Goal: Navigation & Orientation: Find specific page/section

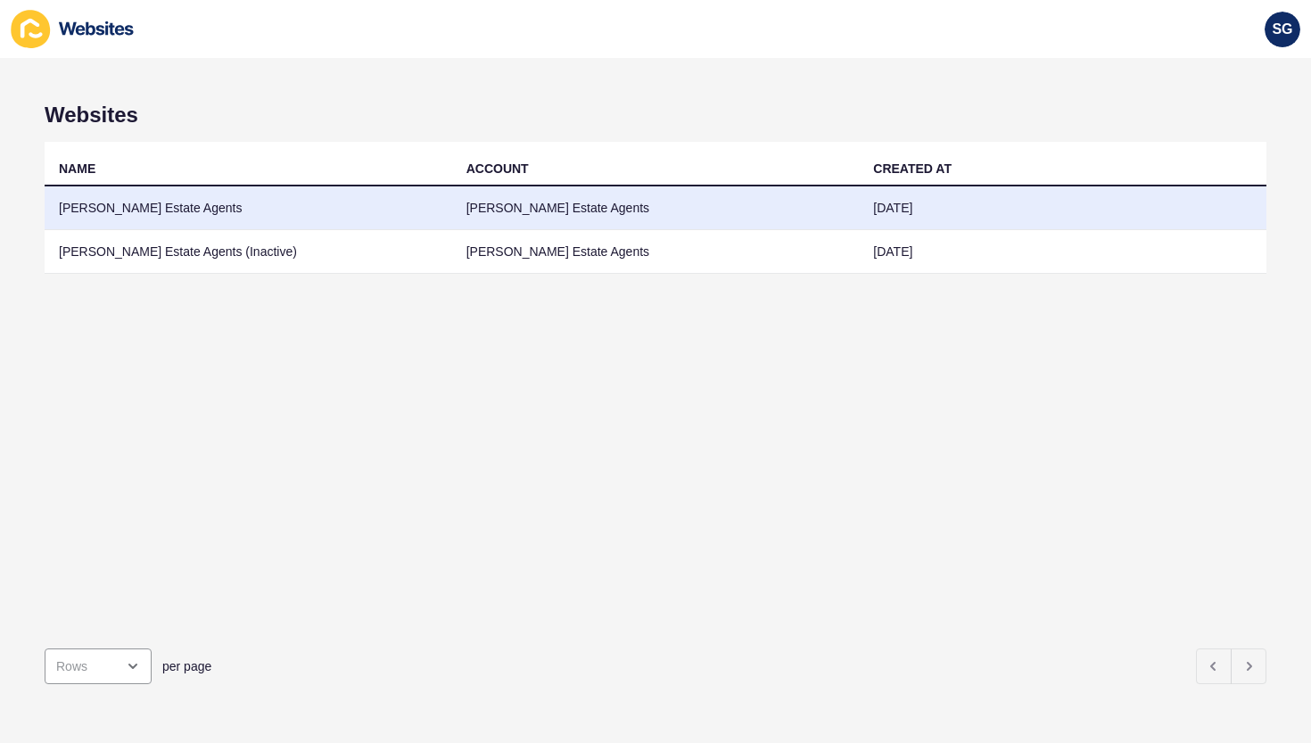
click at [87, 200] on td "[PERSON_NAME] Estate Agents" at bounding box center [248, 208] width 407 height 44
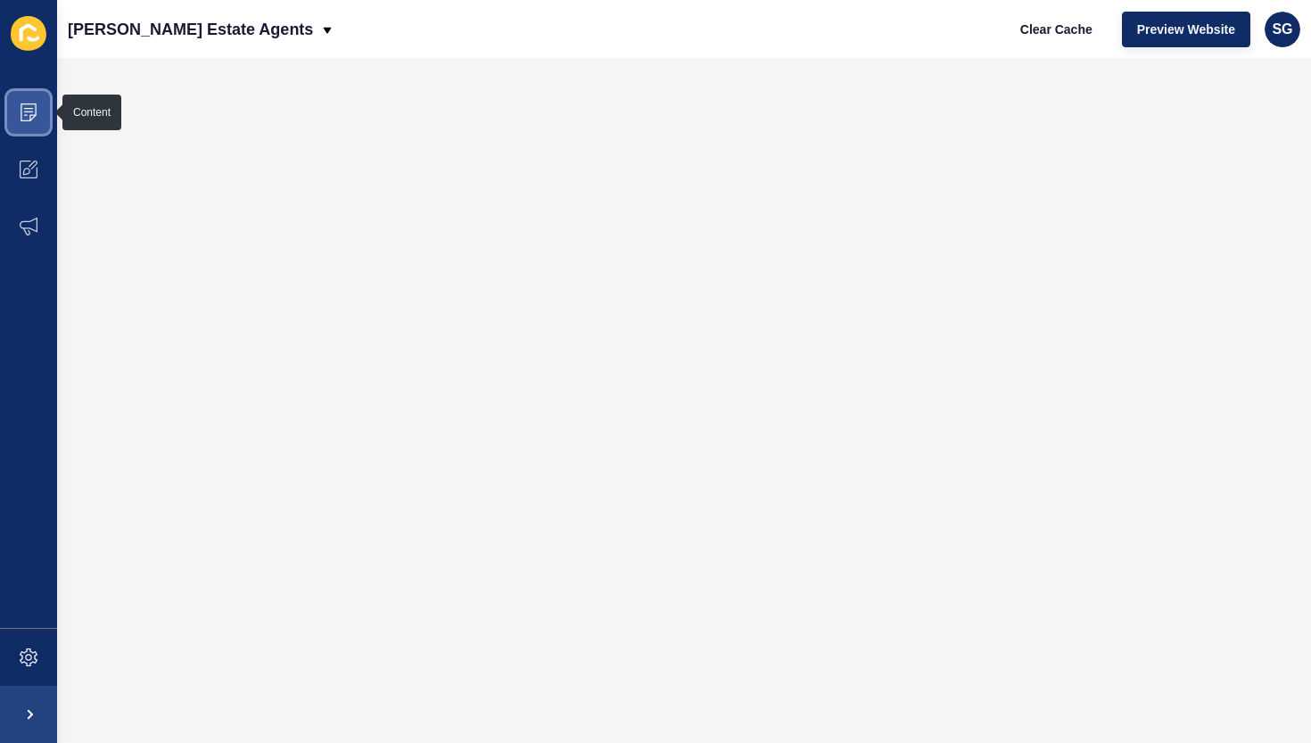
click at [30, 114] on icon at bounding box center [29, 112] width 18 height 18
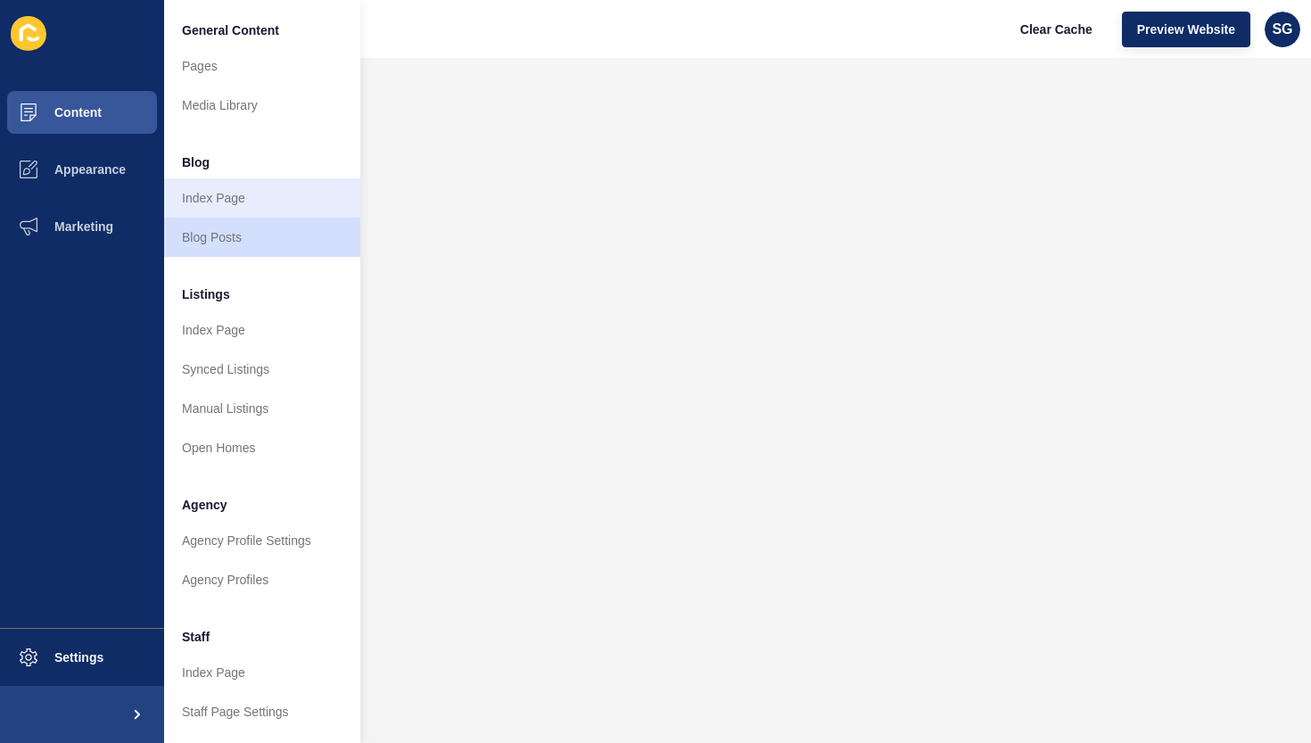
click at [250, 193] on link "Index Page" at bounding box center [262, 197] width 196 height 39
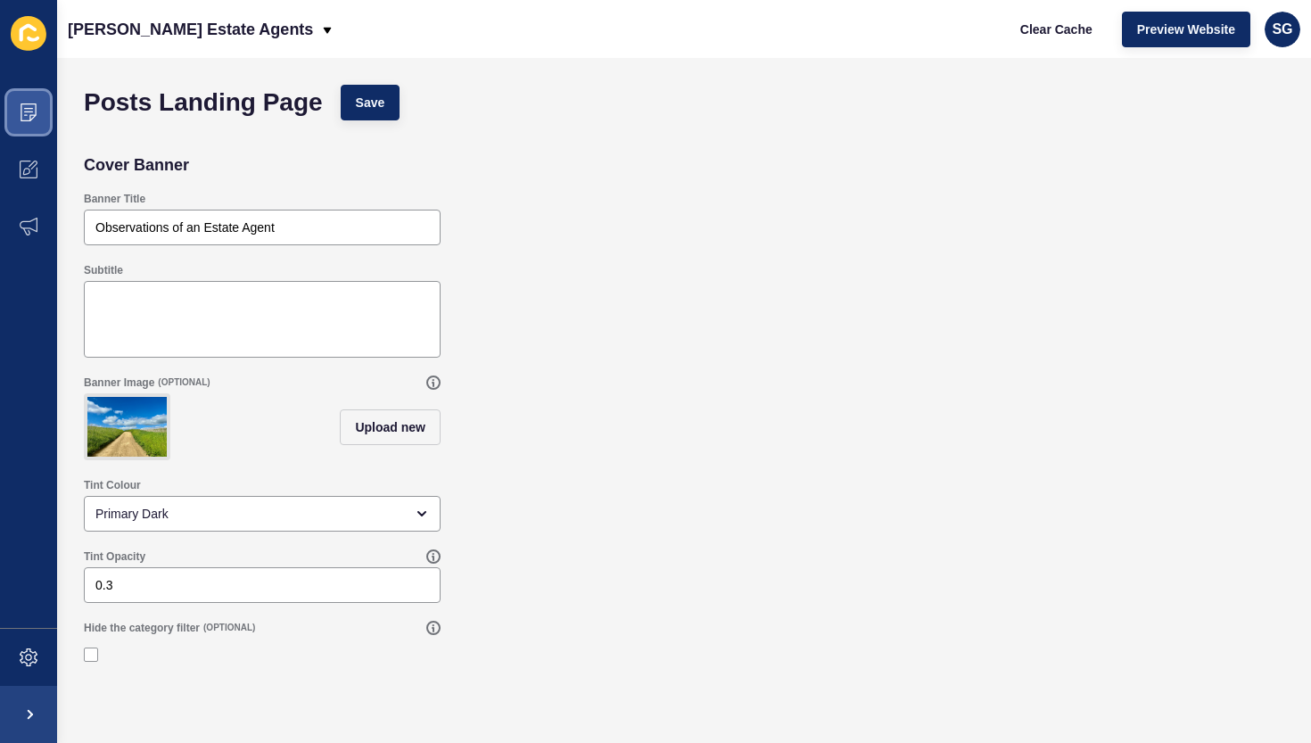
click at [26, 107] on icon at bounding box center [29, 112] width 18 height 18
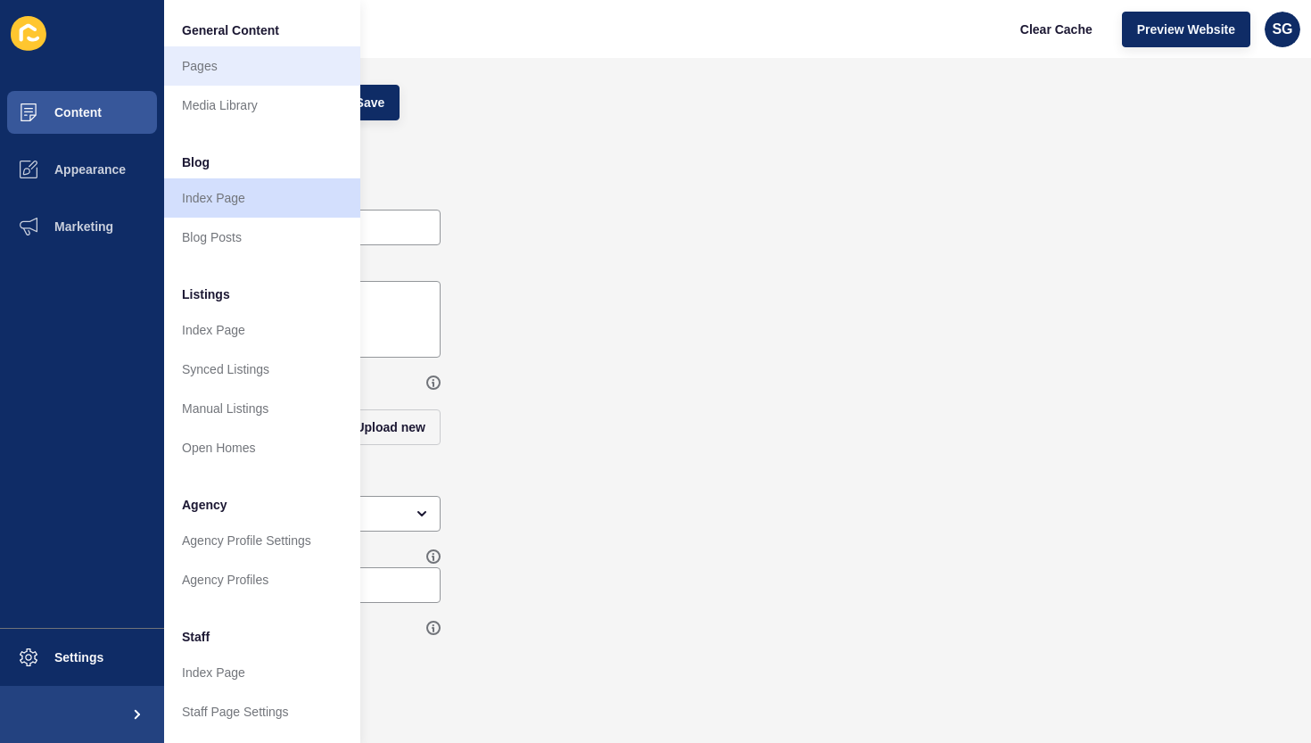
click at [197, 66] on link "Pages" at bounding box center [262, 65] width 196 height 39
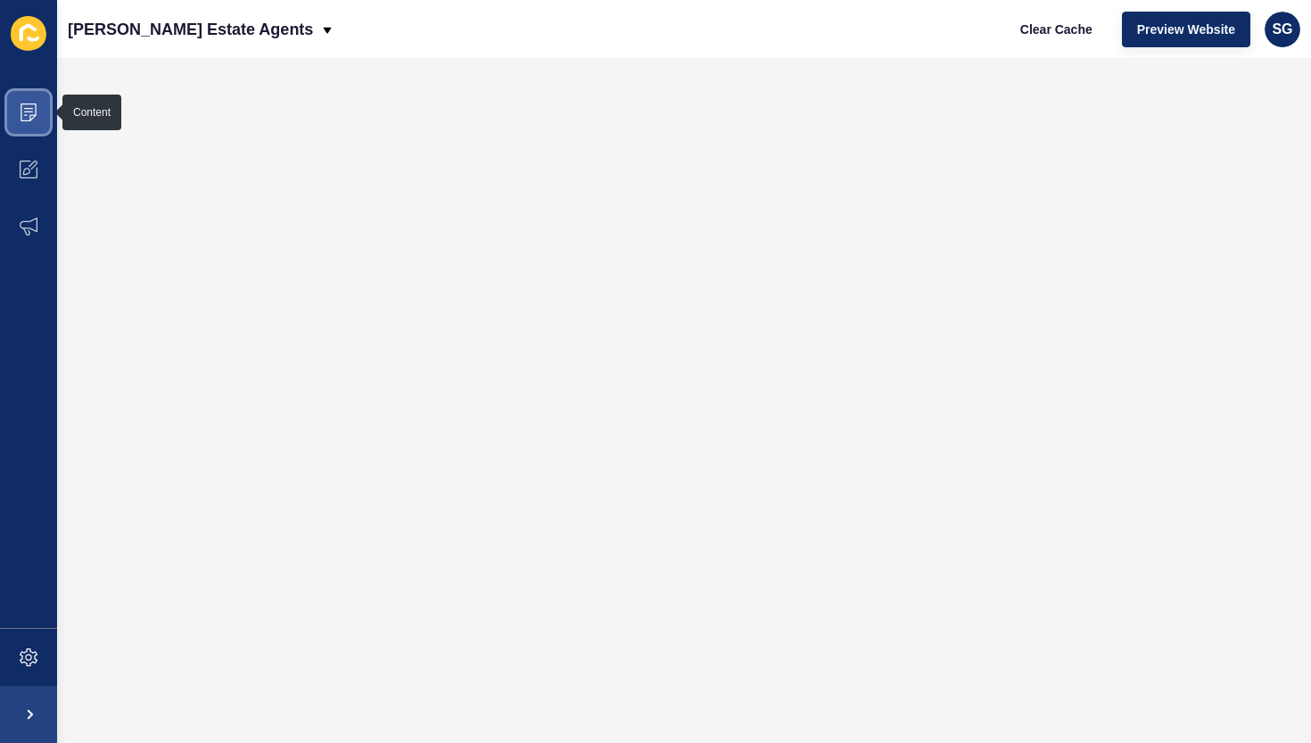
click at [40, 118] on span at bounding box center [28, 112] width 57 height 57
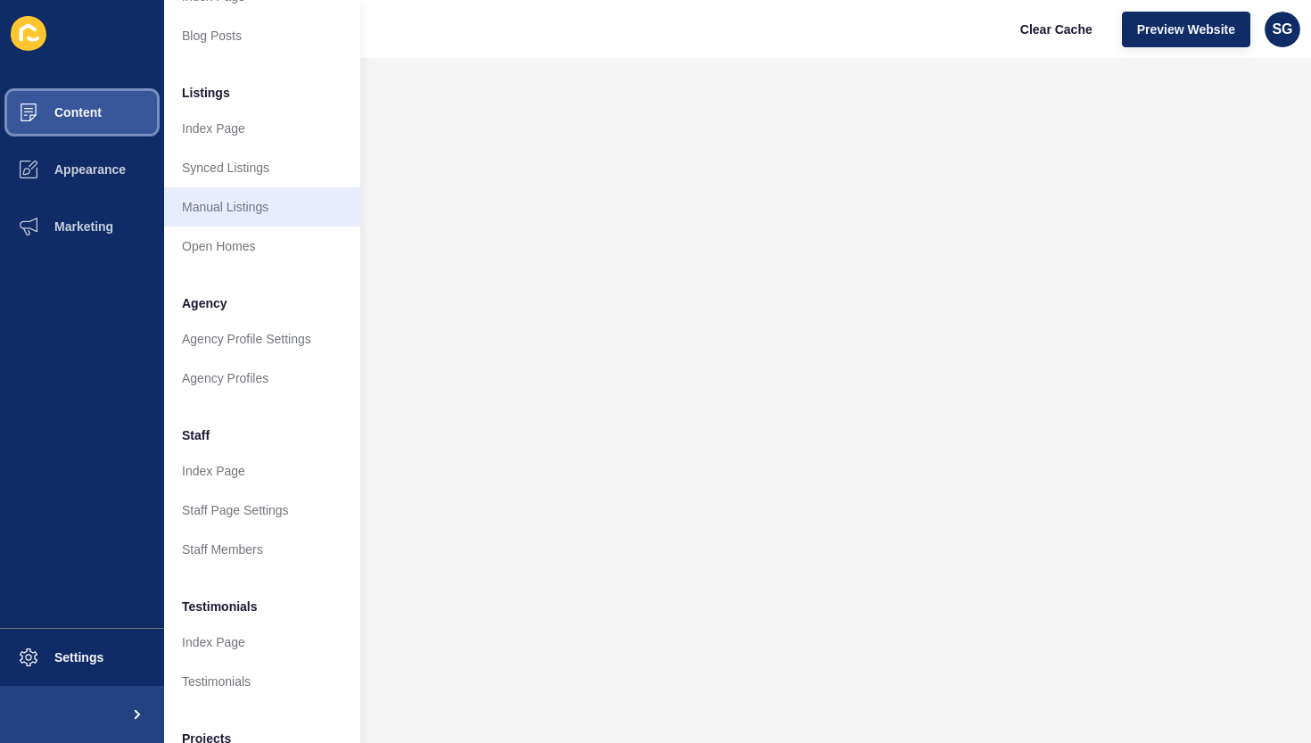
scroll to position [203, 0]
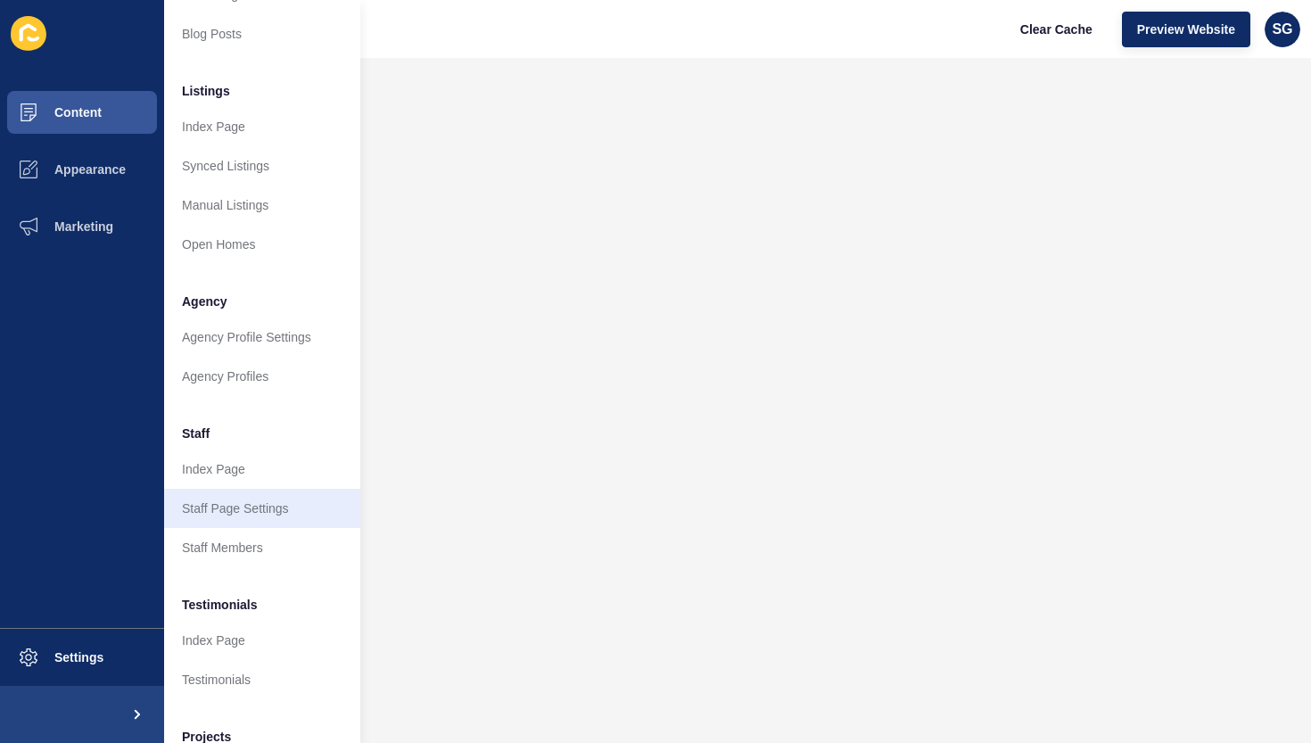
click at [221, 512] on link "Staff Page Settings" at bounding box center [262, 508] width 196 height 39
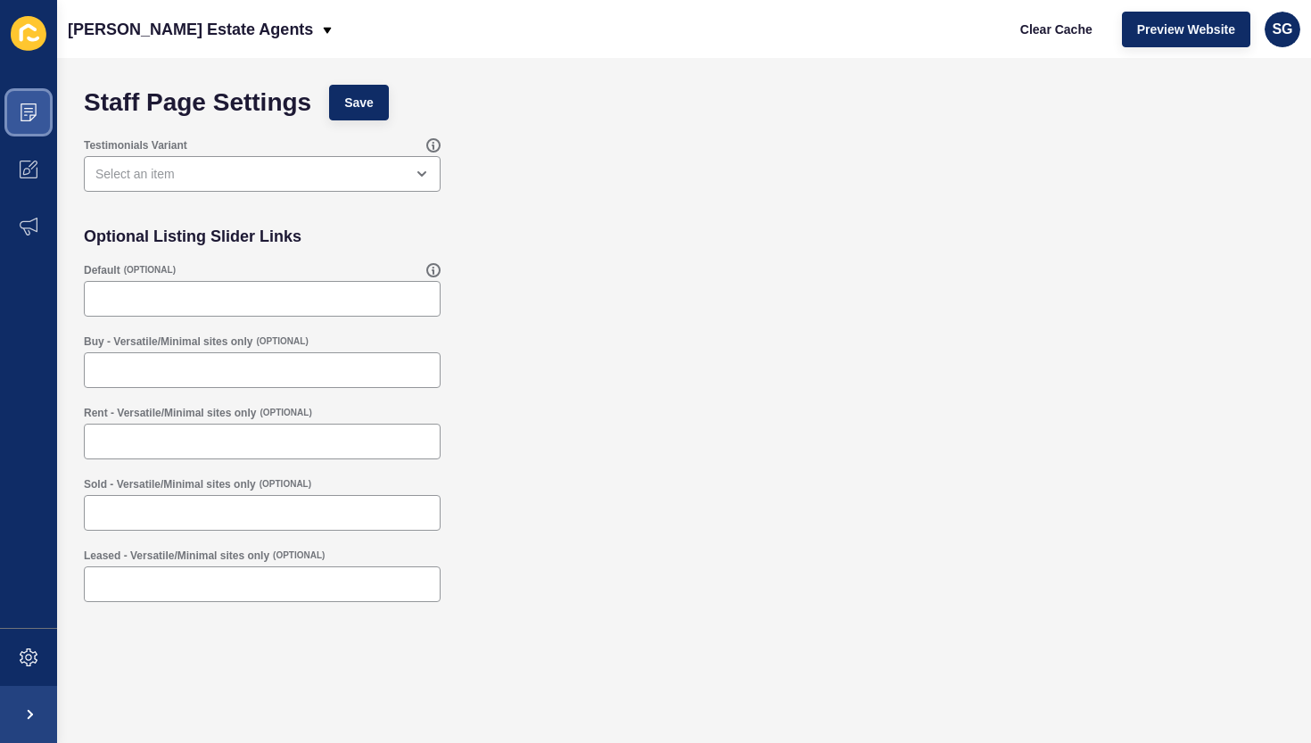
click at [30, 103] on icon at bounding box center [29, 112] width 16 height 18
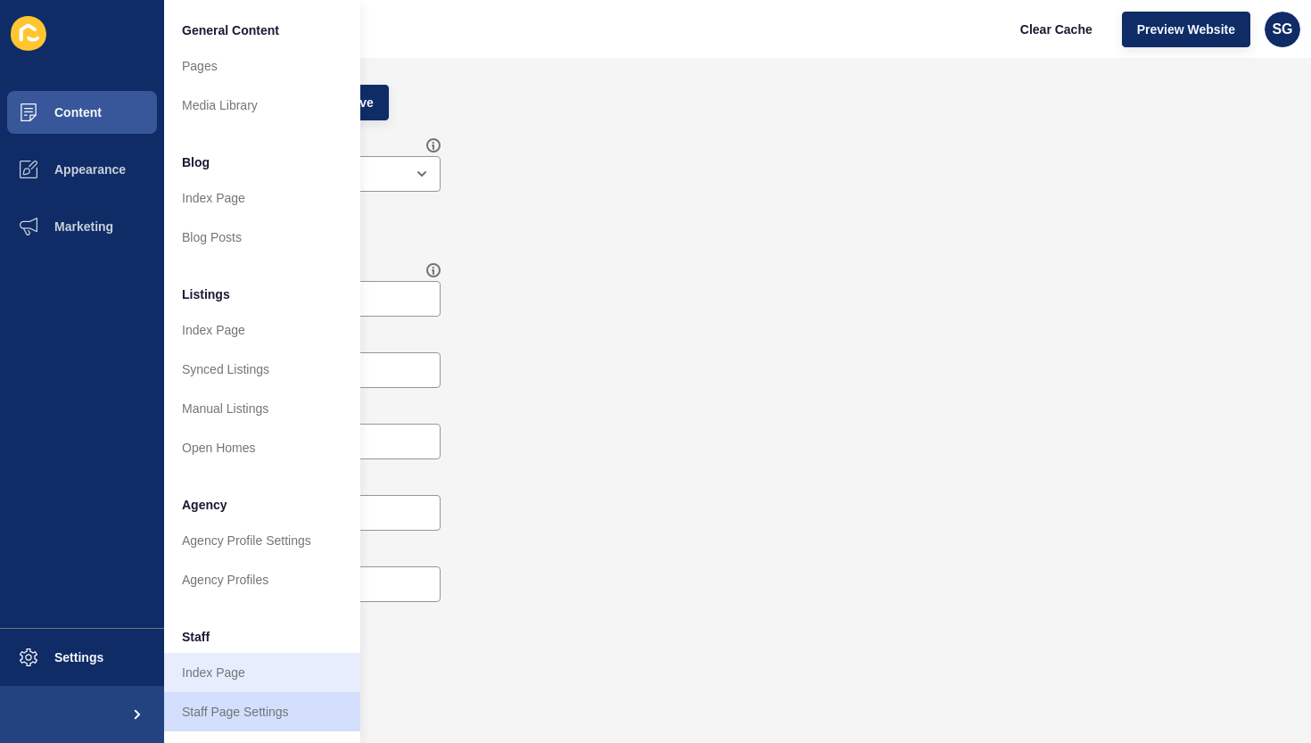
click at [220, 668] on link "Index Page" at bounding box center [262, 672] width 196 height 39
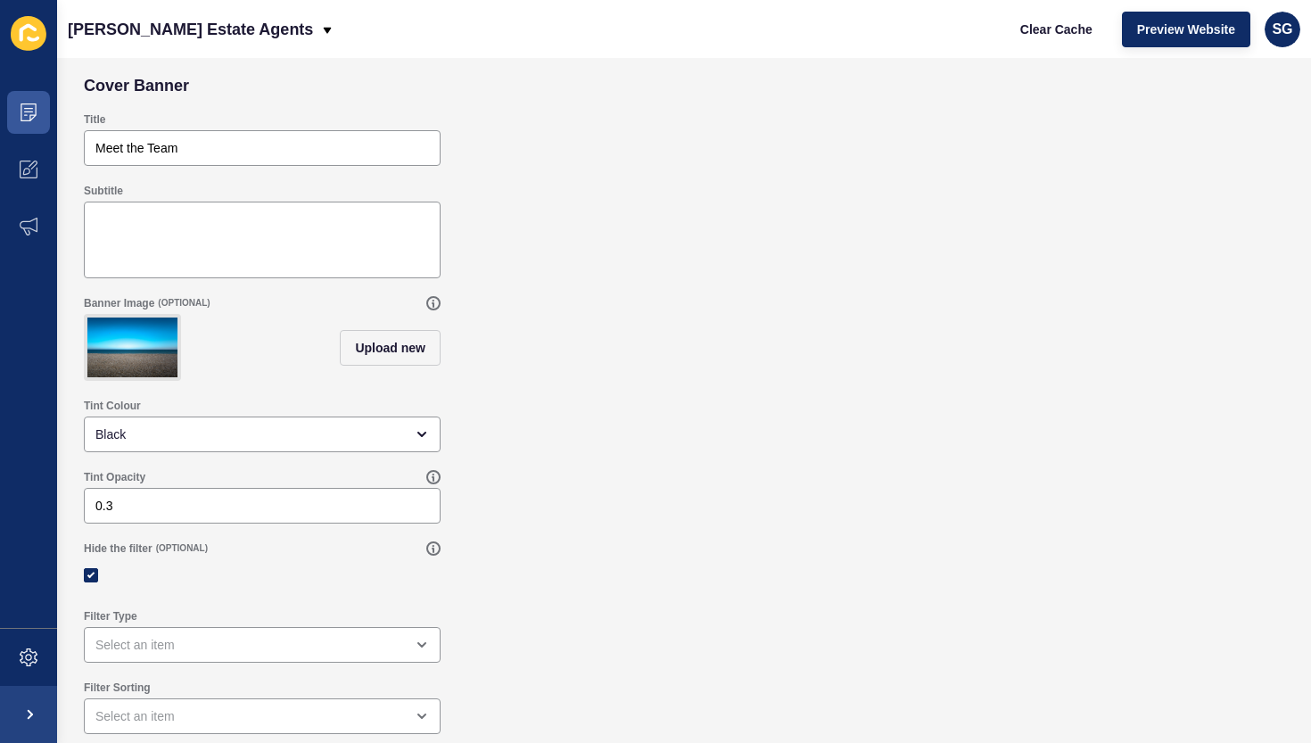
scroll to position [75, 0]
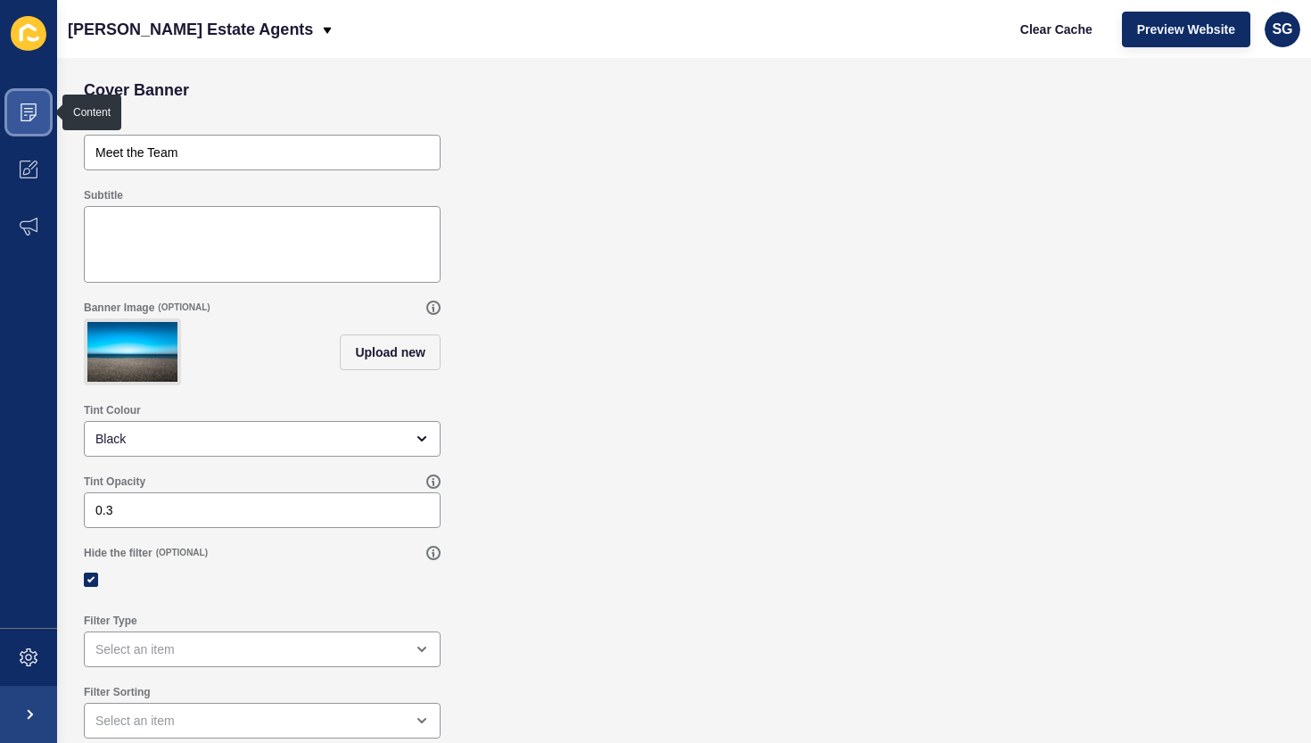
click at [30, 118] on icon at bounding box center [29, 112] width 16 height 18
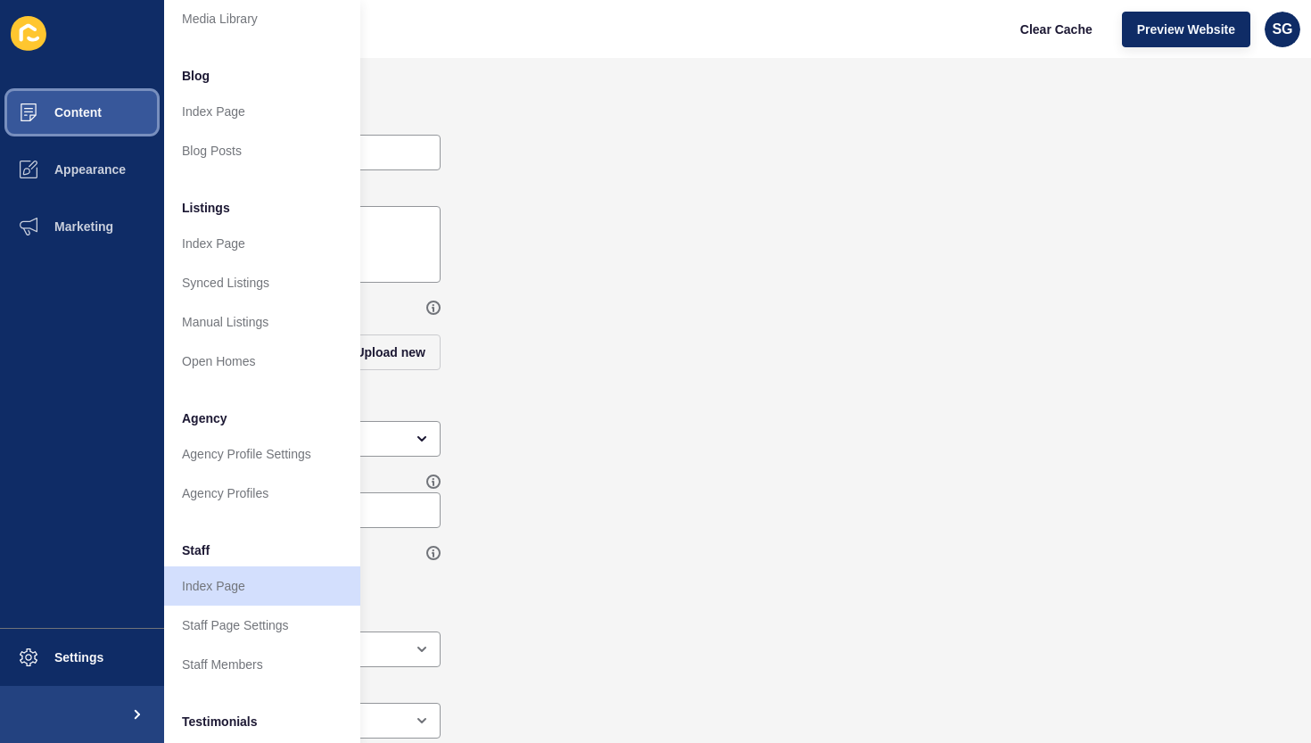
scroll to position [87, 0]
click at [208, 664] on link "Staff Members" at bounding box center [262, 663] width 196 height 39
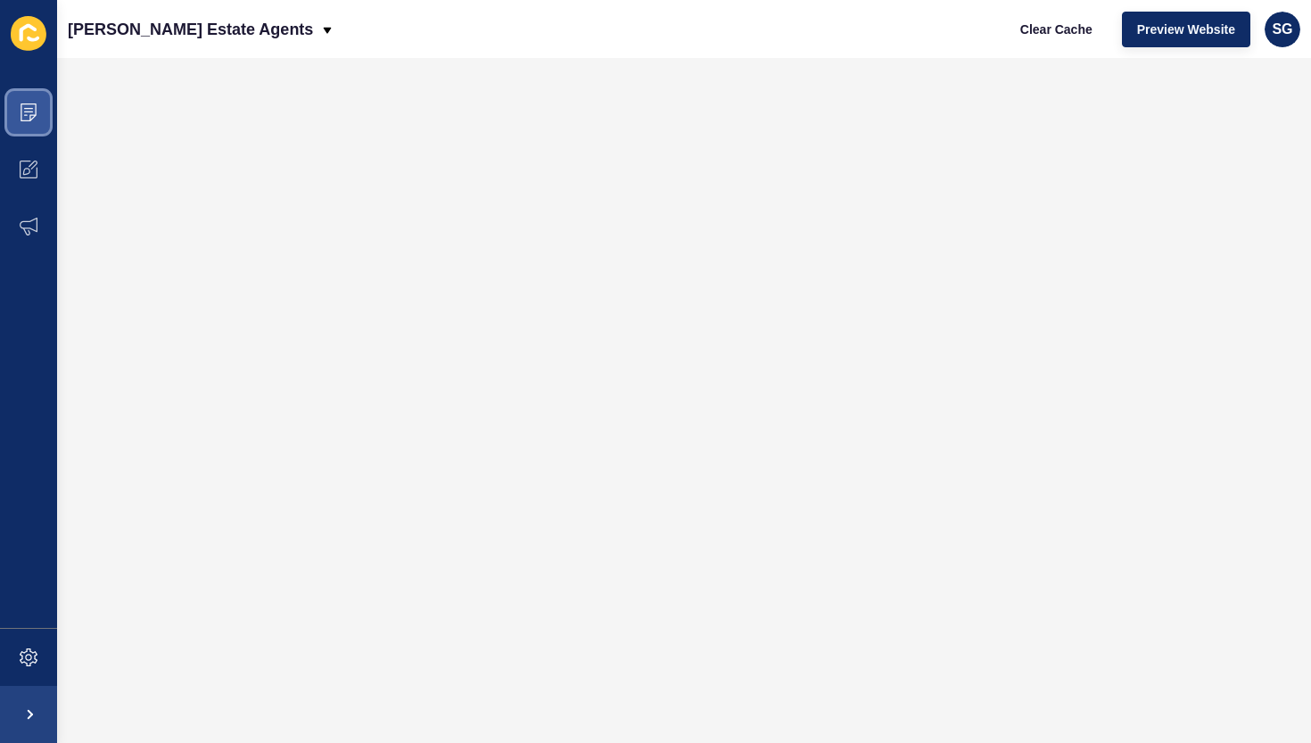
click at [30, 124] on span at bounding box center [28, 112] width 57 height 57
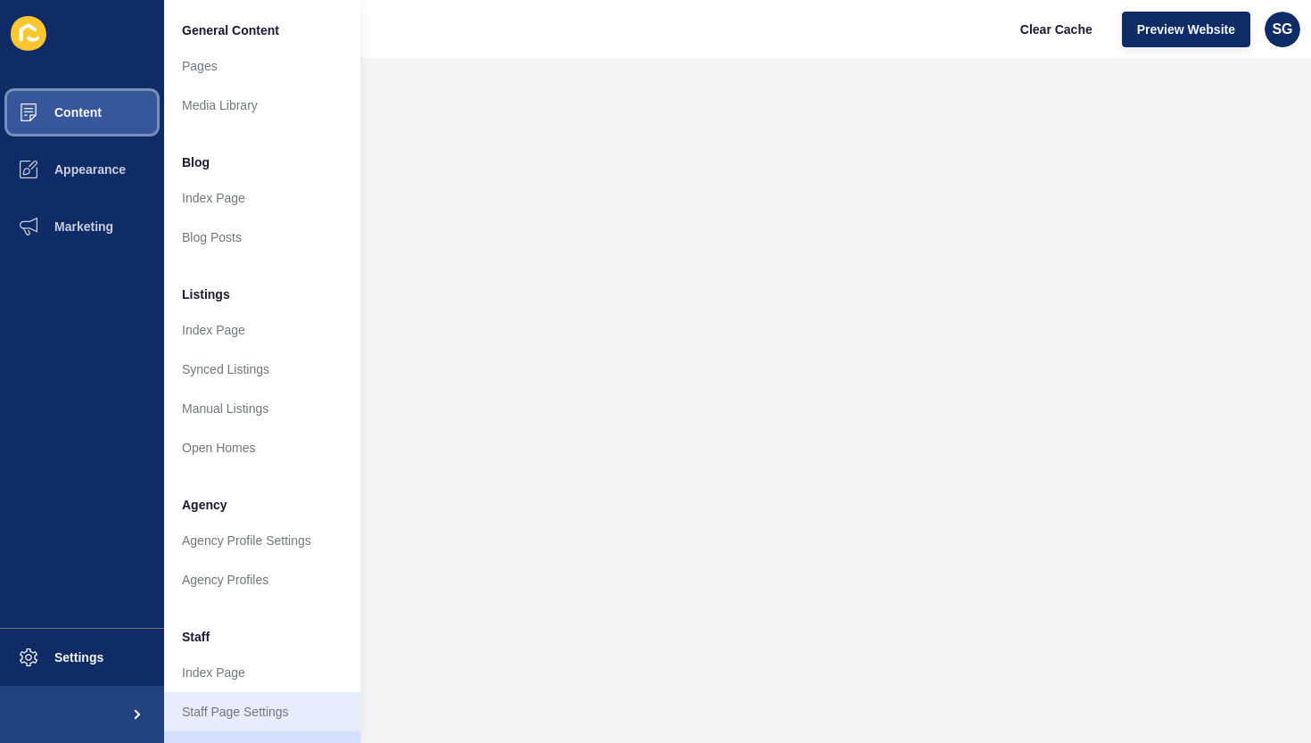
scroll to position [95, 0]
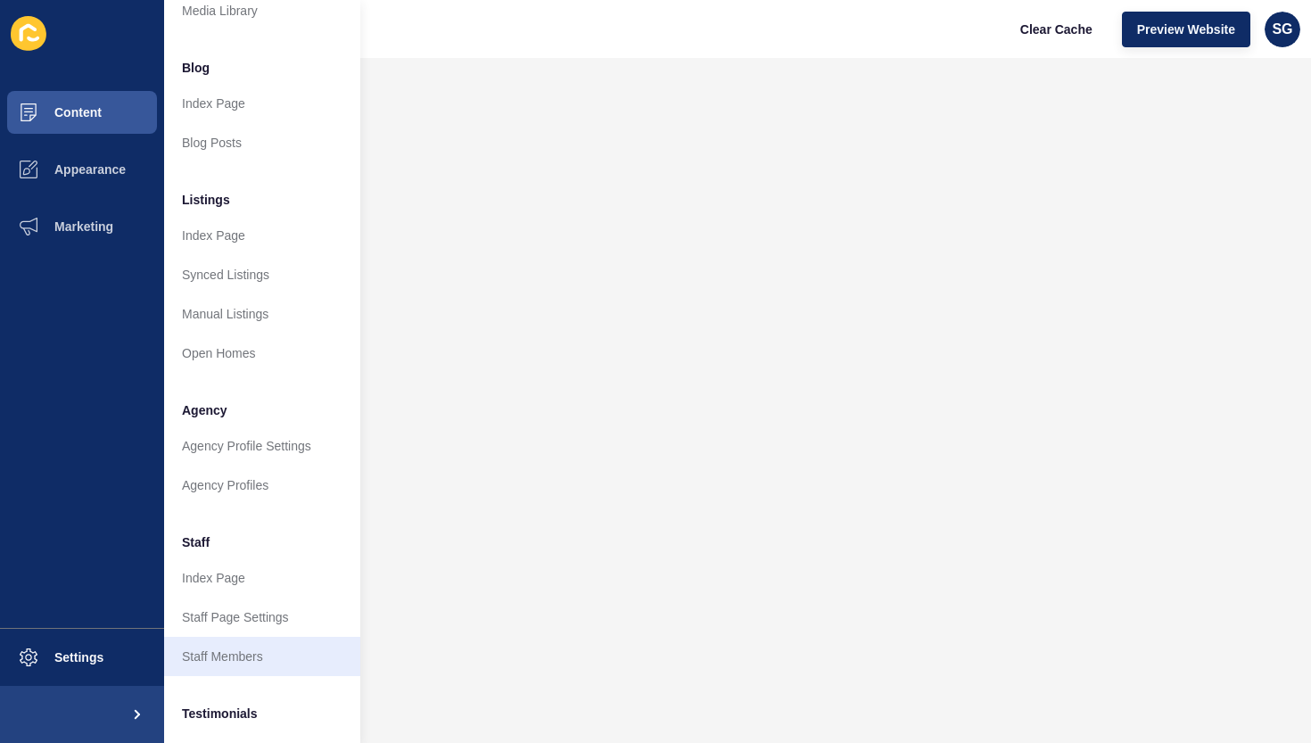
click at [224, 654] on link "Staff Members" at bounding box center [262, 656] width 196 height 39
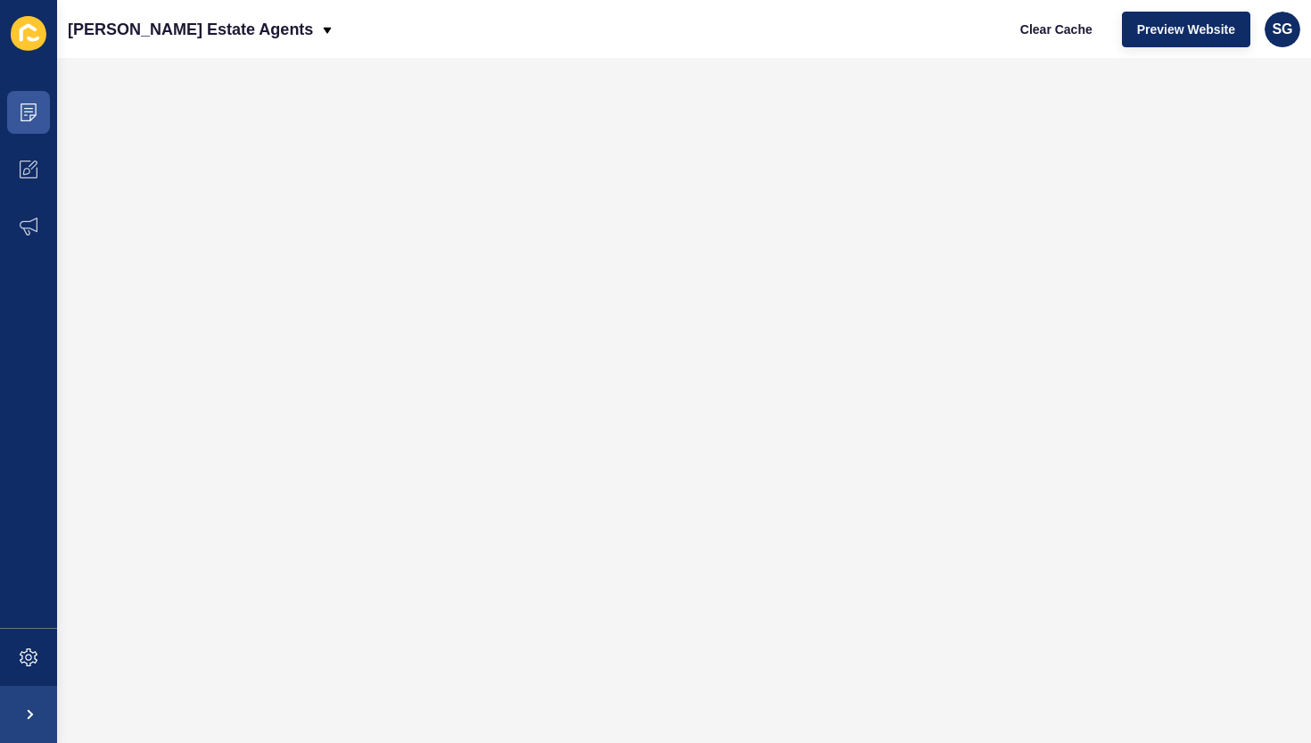
scroll to position [0, 0]
click at [22, 119] on icon at bounding box center [29, 112] width 18 height 18
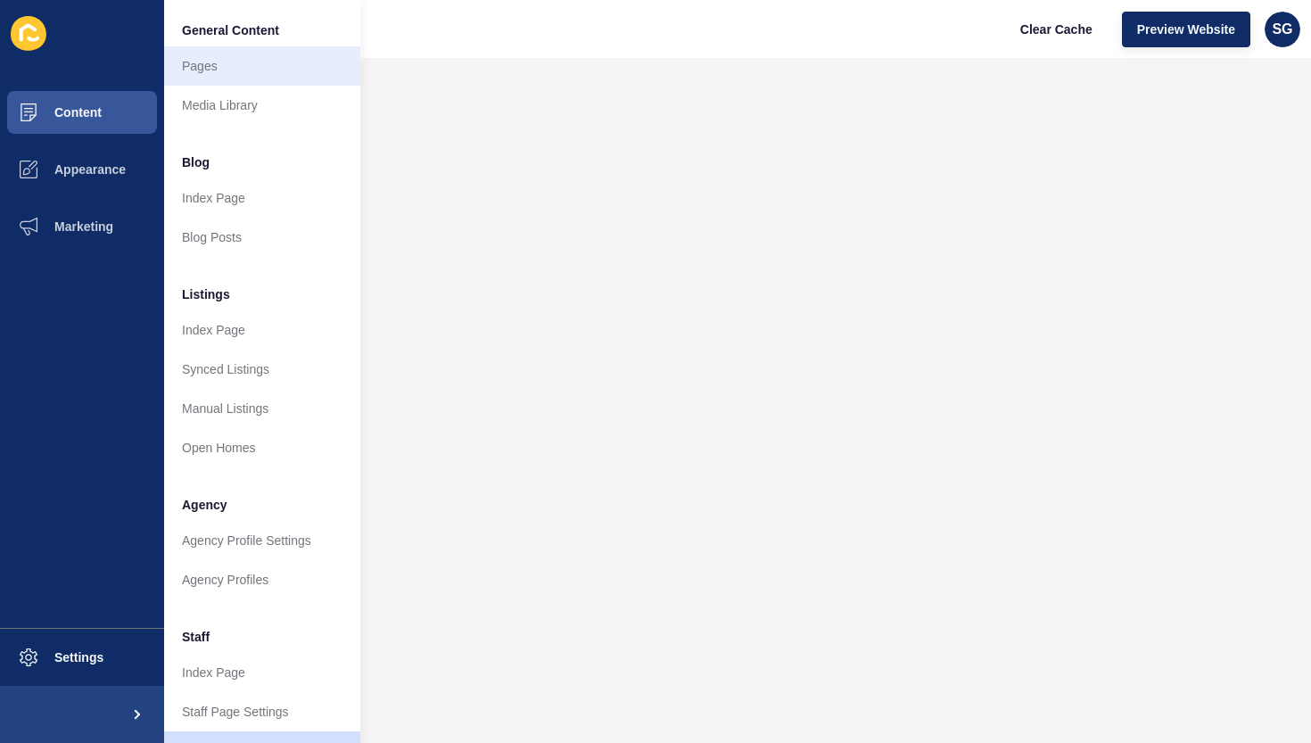
click at [226, 65] on link "Pages" at bounding box center [262, 65] width 196 height 39
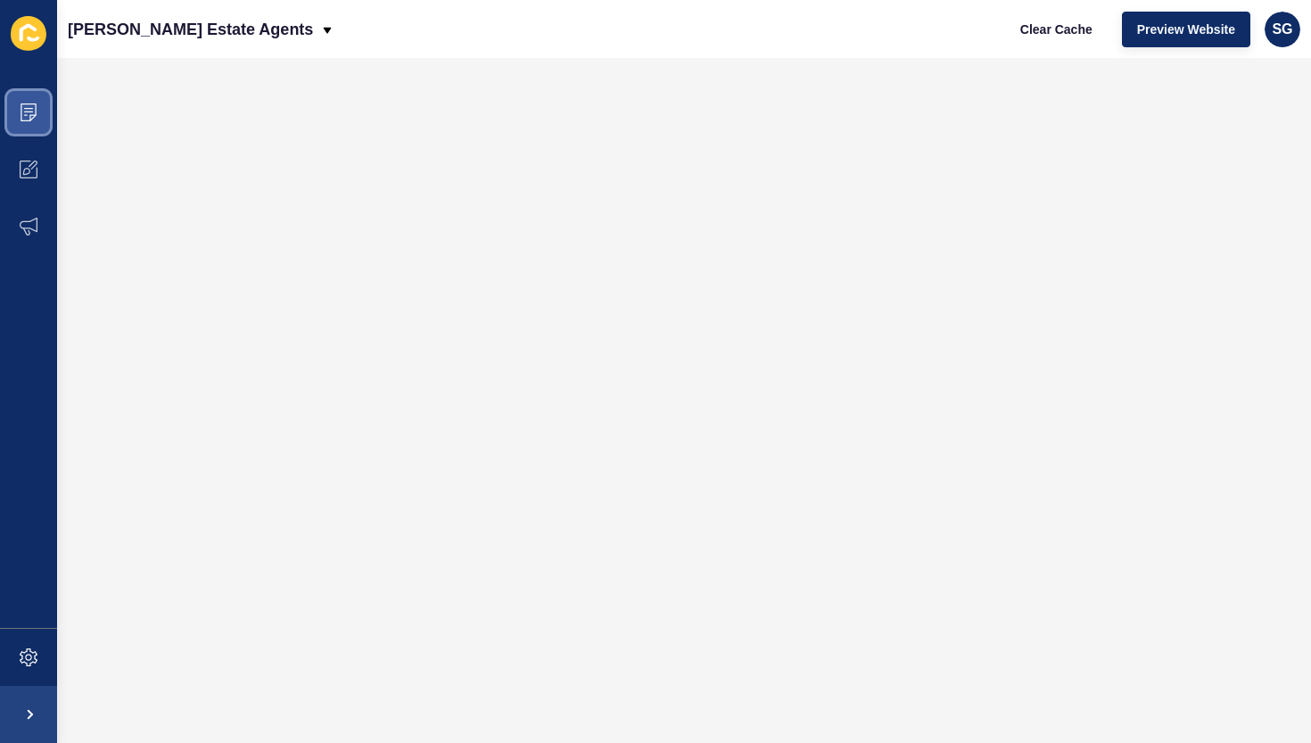
click at [27, 124] on span at bounding box center [28, 112] width 57 height 57
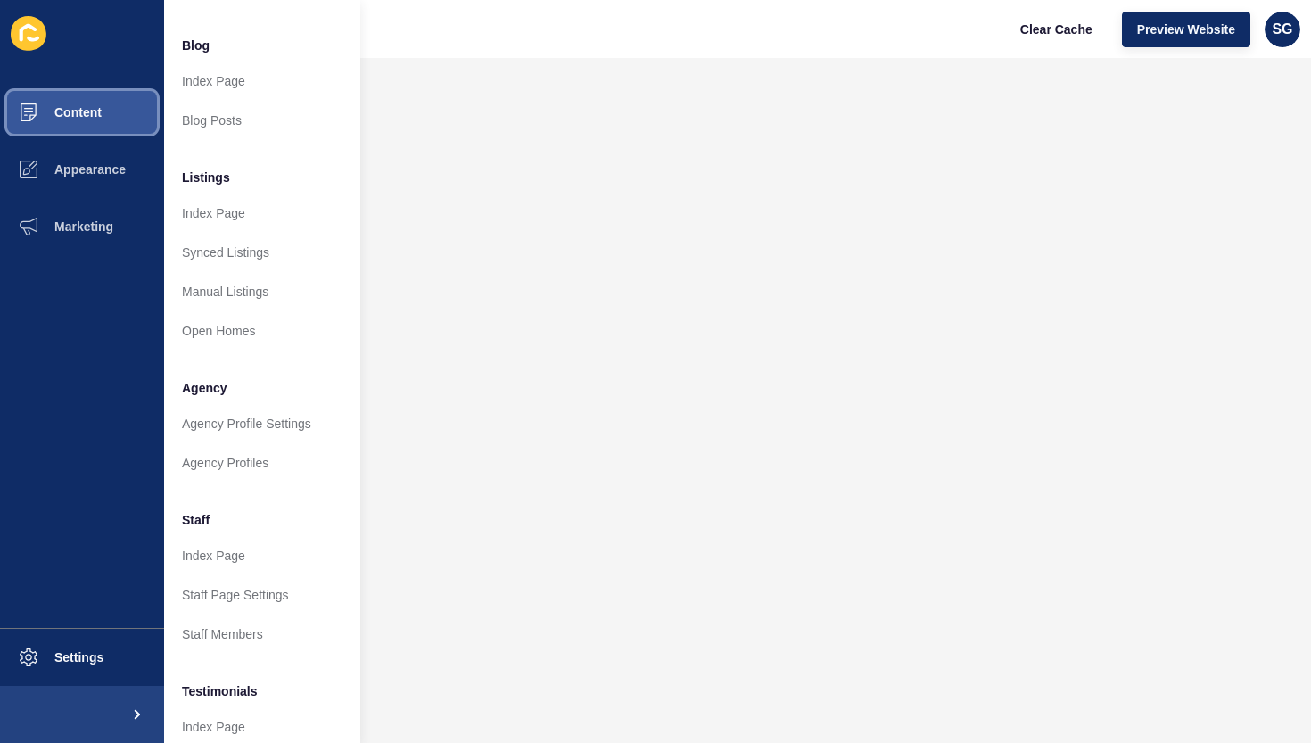
scroll to position [133, 0]
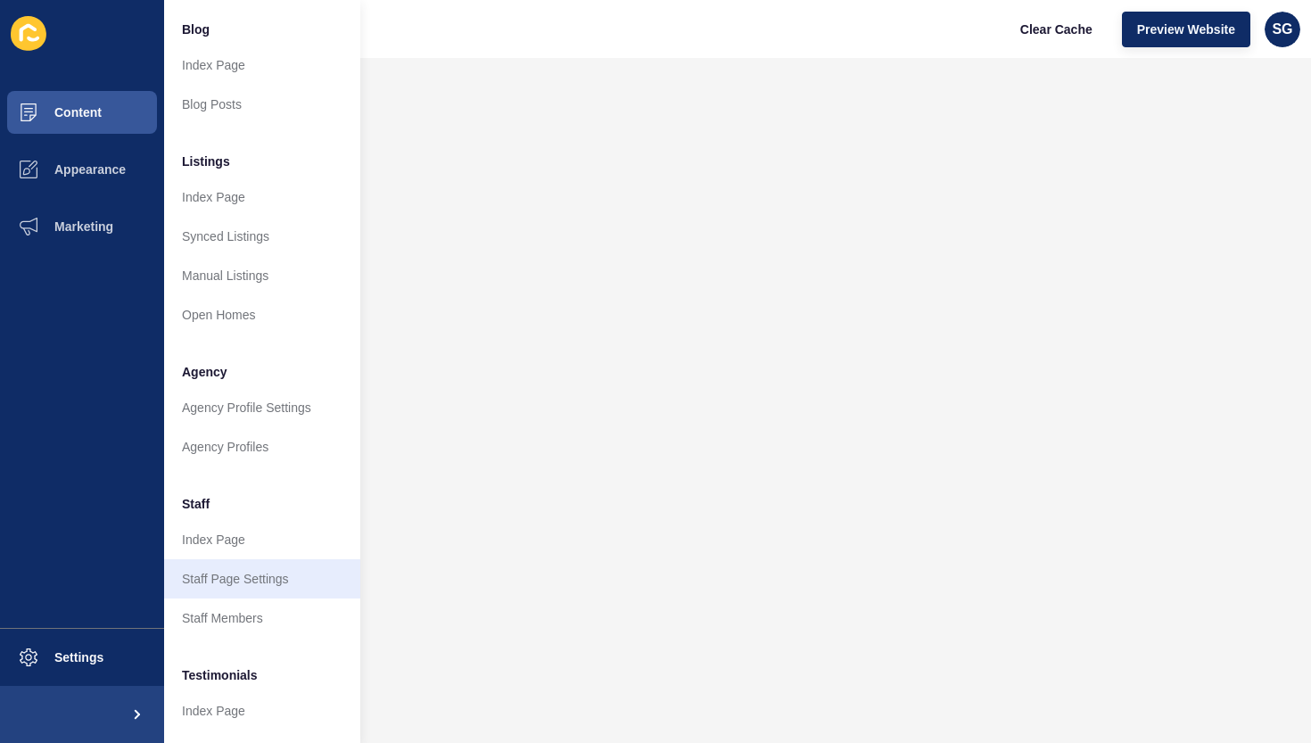
click at [210, 581] on link "Staff Page Settings" at bounding box center [262, 578] width 196 height 39
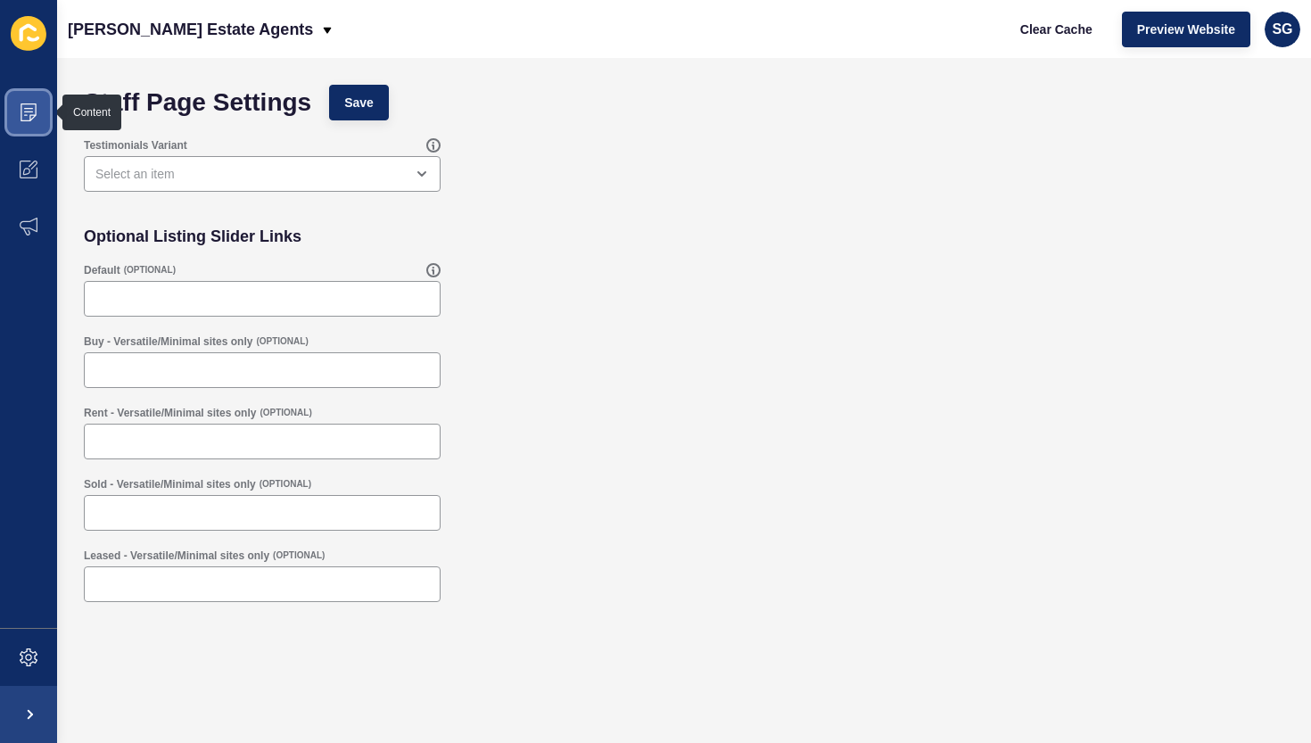
click at [38, 113] on span at bounding box center [28, 112] width 57 height 57
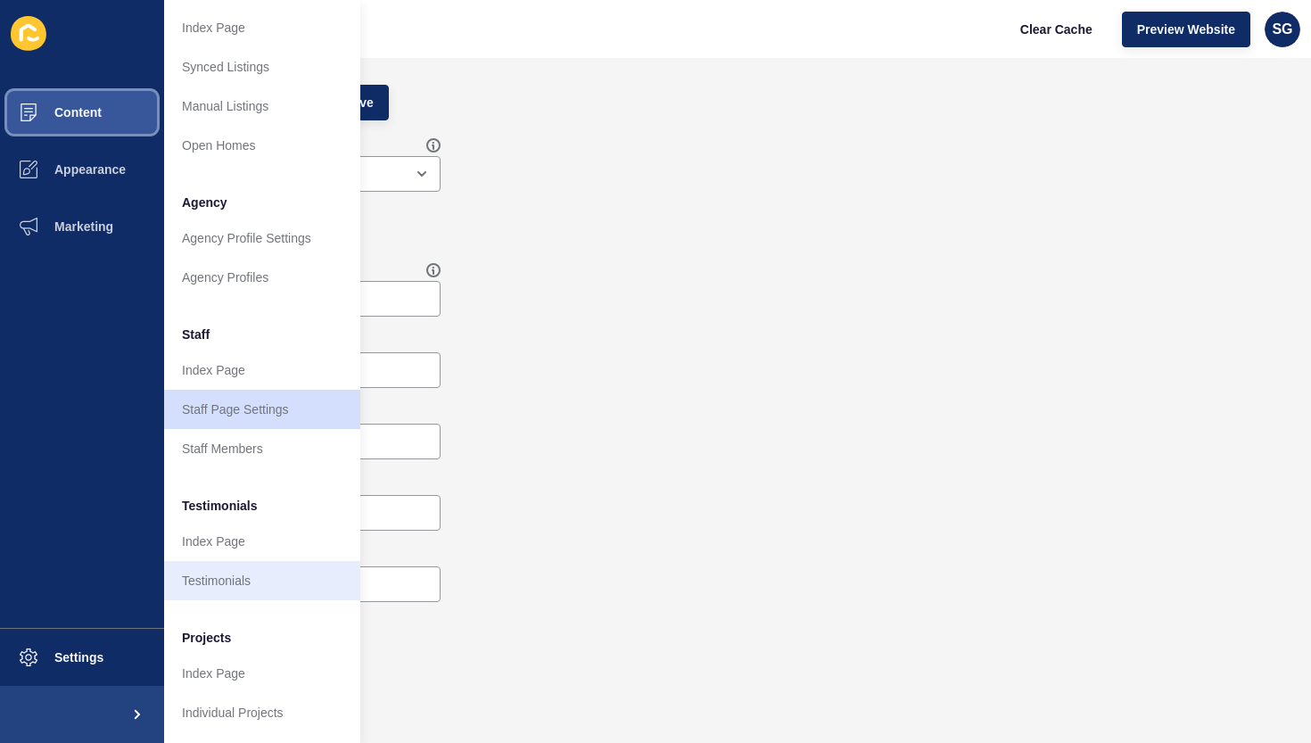
scroll to position [302, 0]
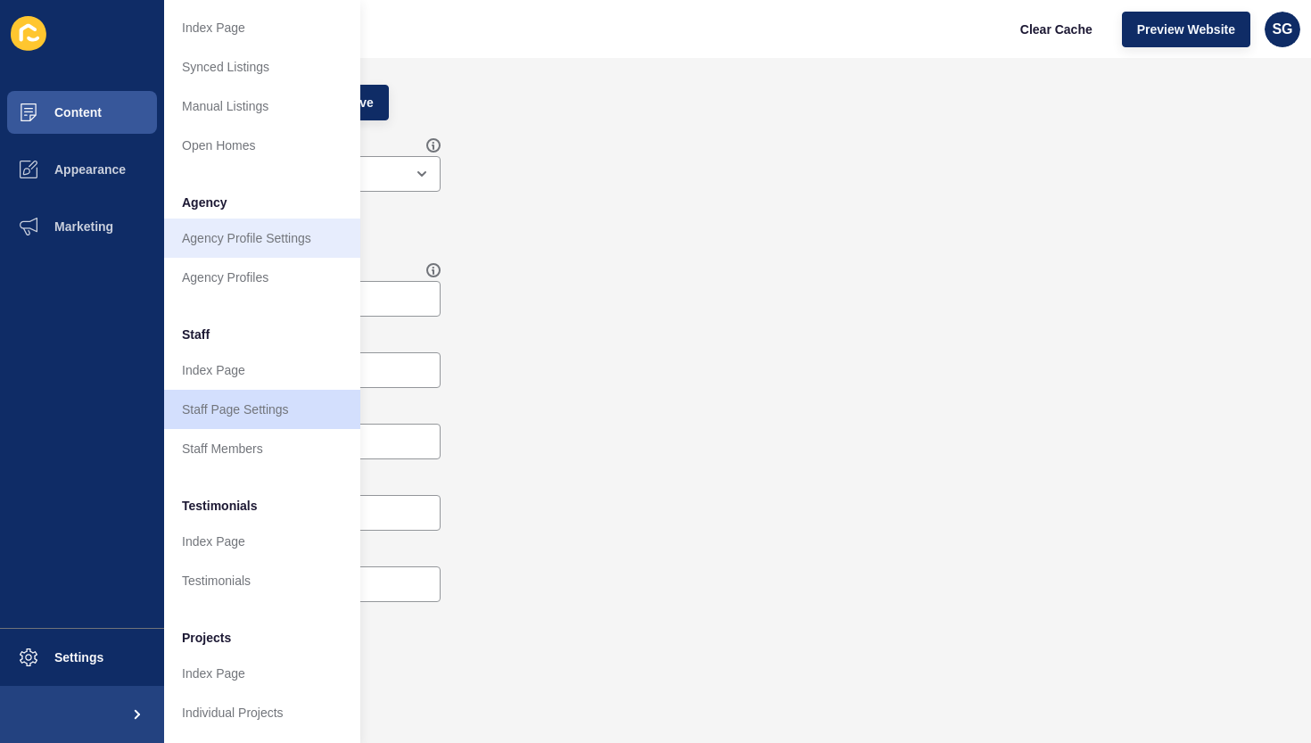
click at [216, 249] on link "Agency Profile Settings" at bounding box center [262, 237] width 196 height 39
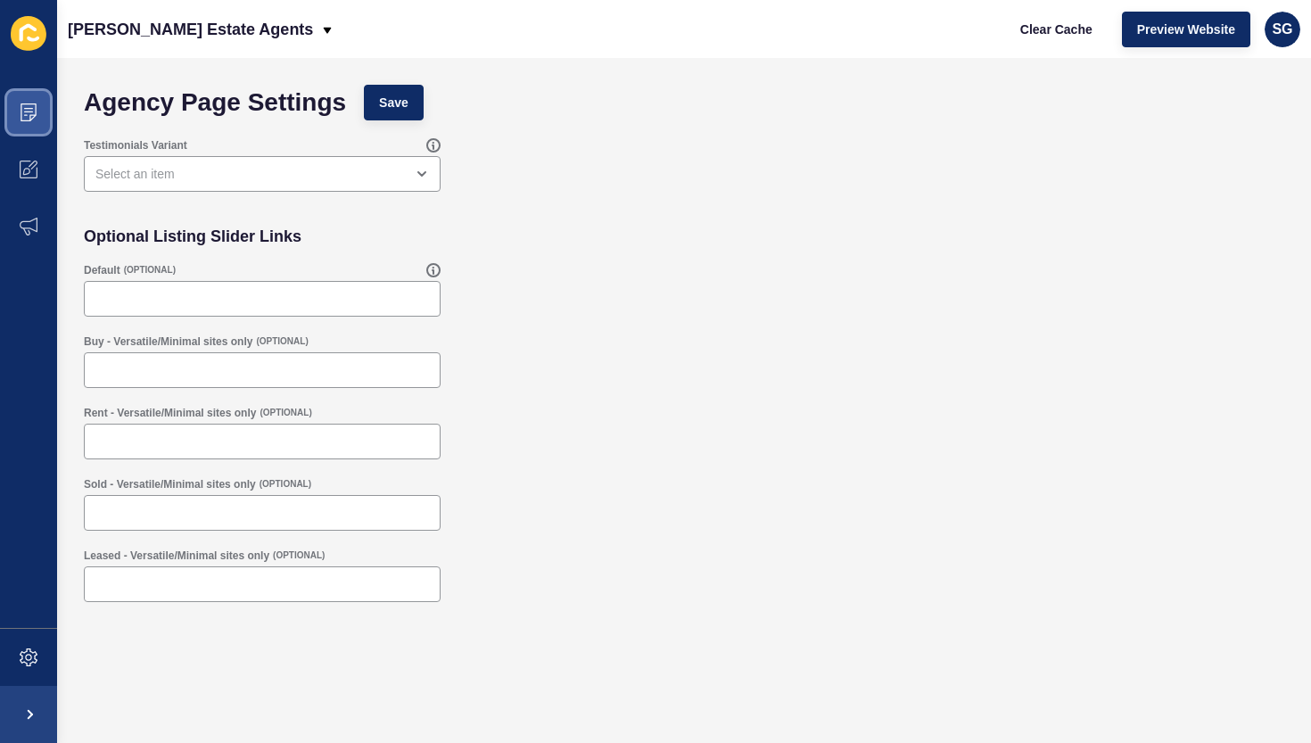
click at [31, 111] on icon at bounding box center [29, 112] width 18 height 18
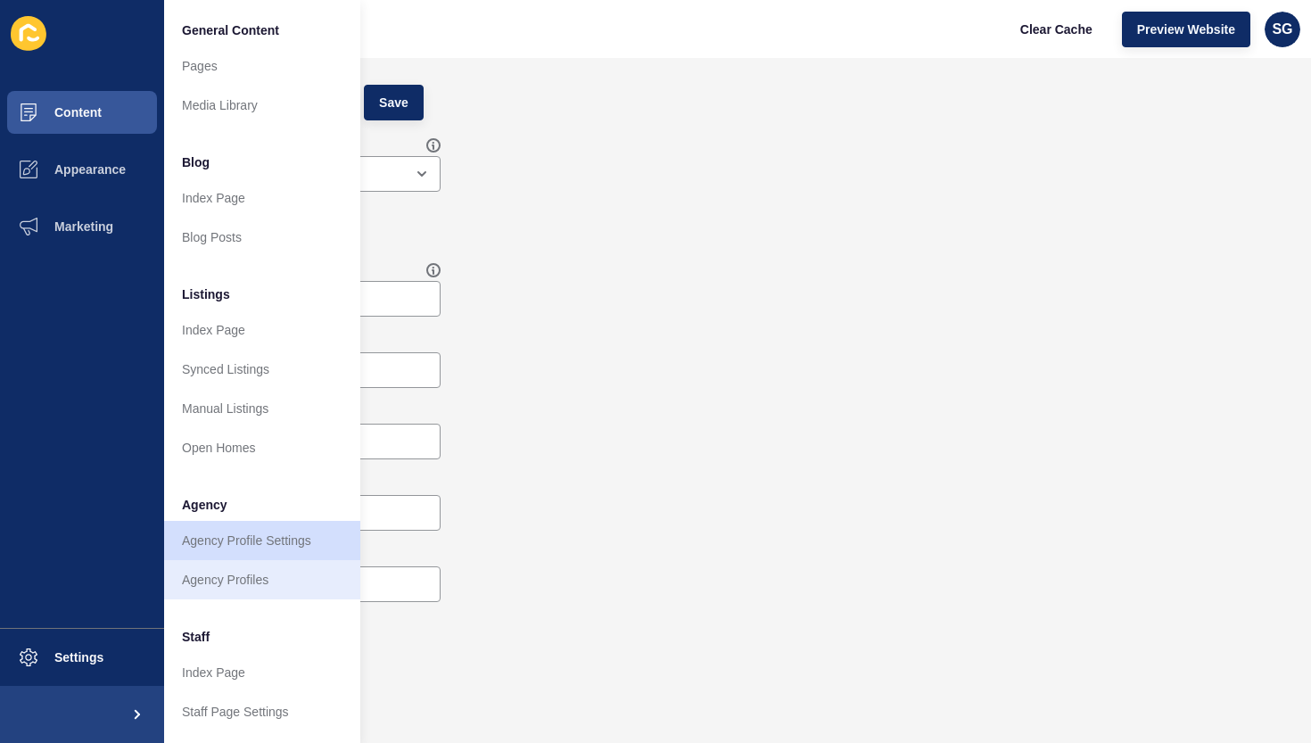
click at [262, 574] on link "Agency Profiles" at bounding box center [262, 579] width 196 height 39
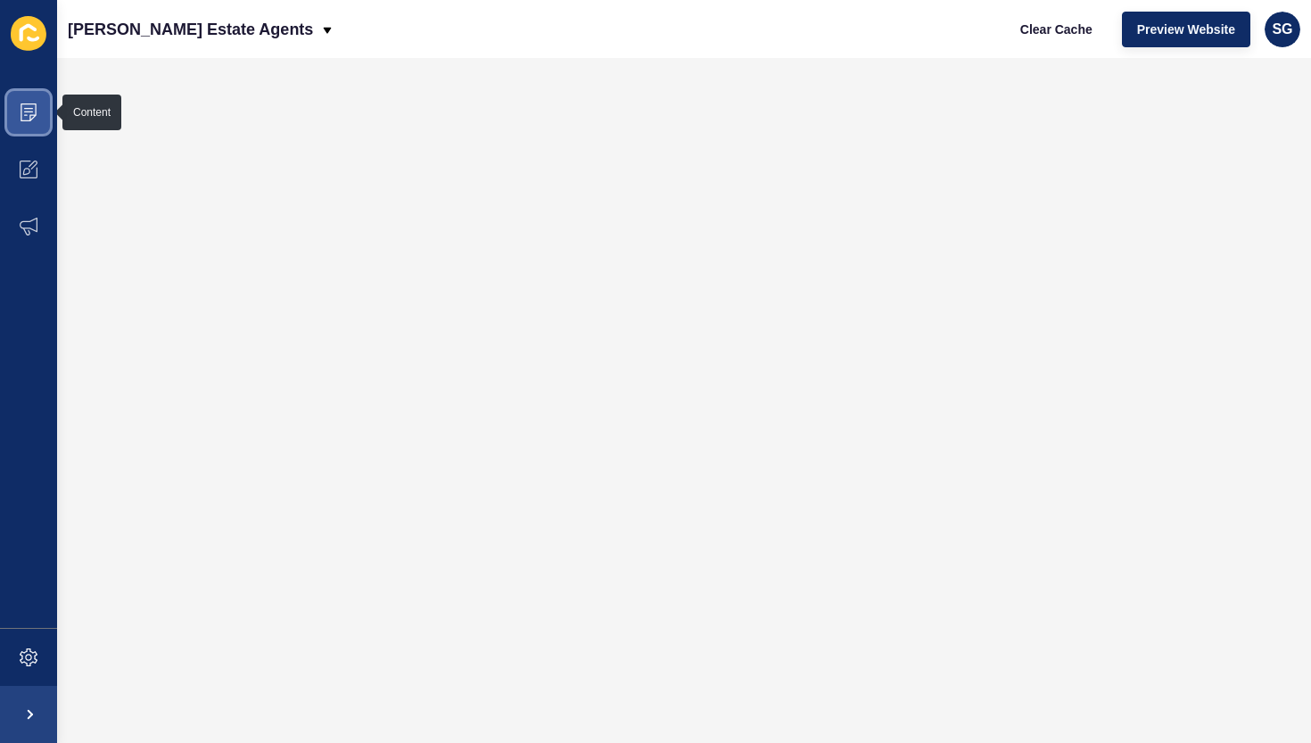
click at [23, 108] on icon at bounding box center [29, 112] width 18 height 18
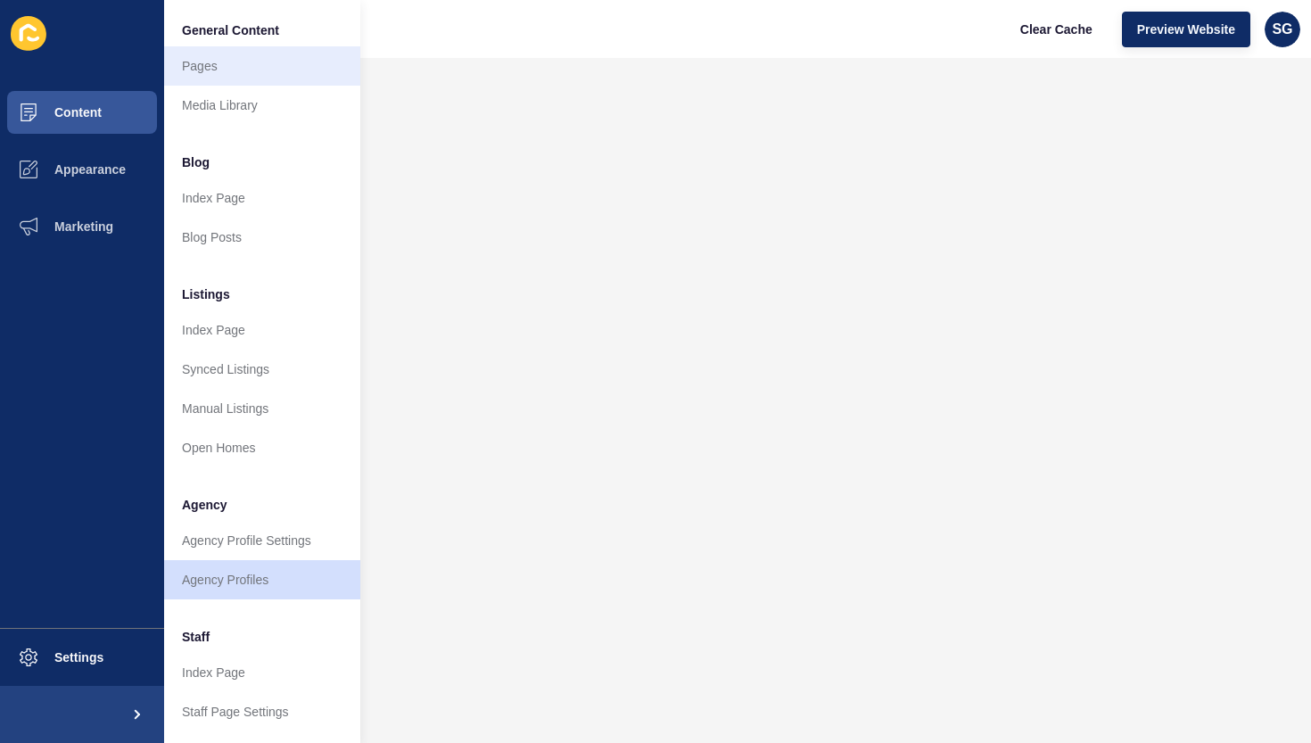
click at [191, 65] on link "Pages" at bounding box center [262, 65] width 196 height 39
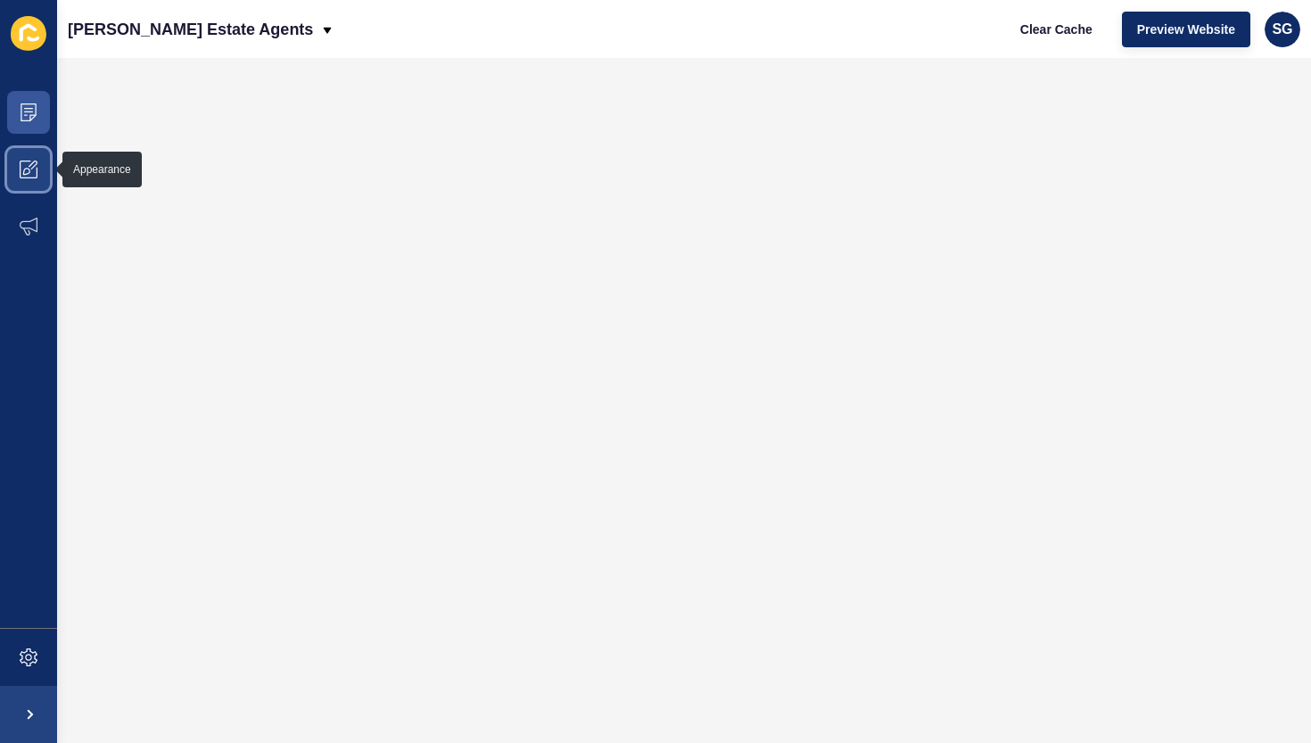
click at [21, 166] on icon at bounding box center [29, 169] width 18 height 18
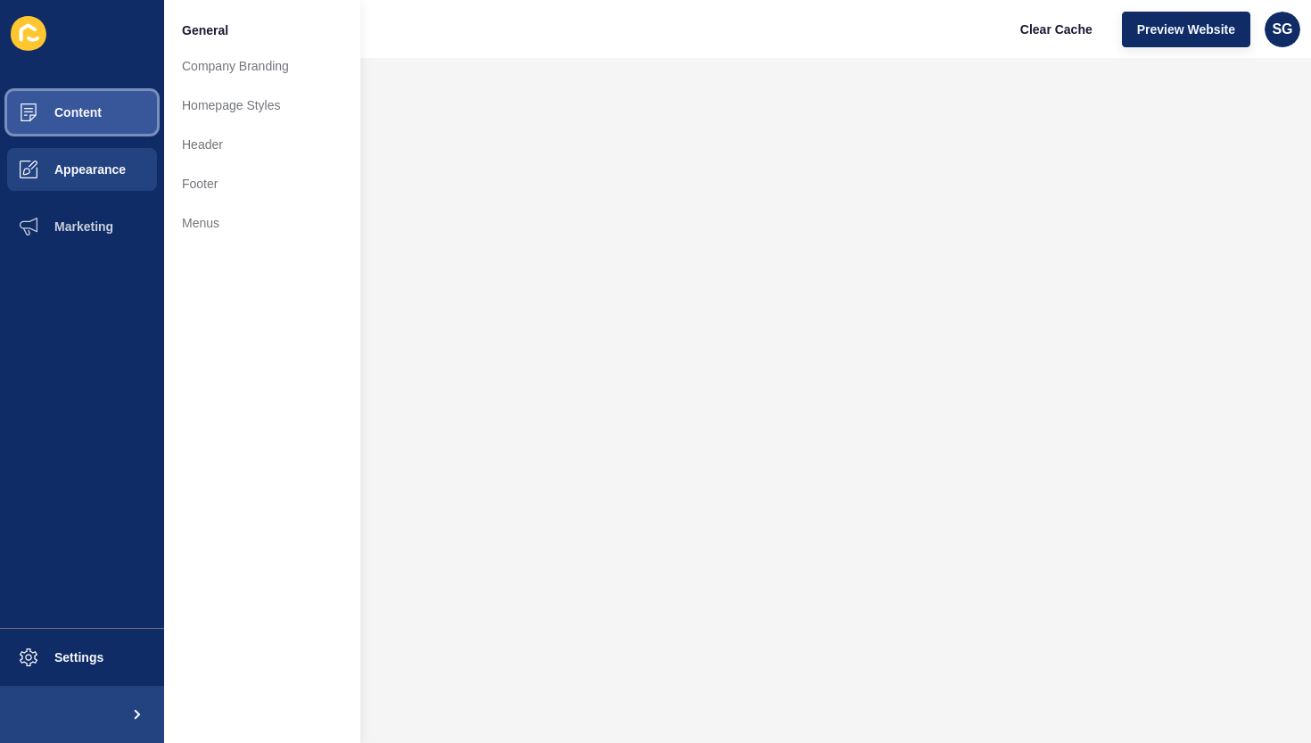
click at [34, 109] on span "Content" at bounding box center [49, 112] width 104 height 14
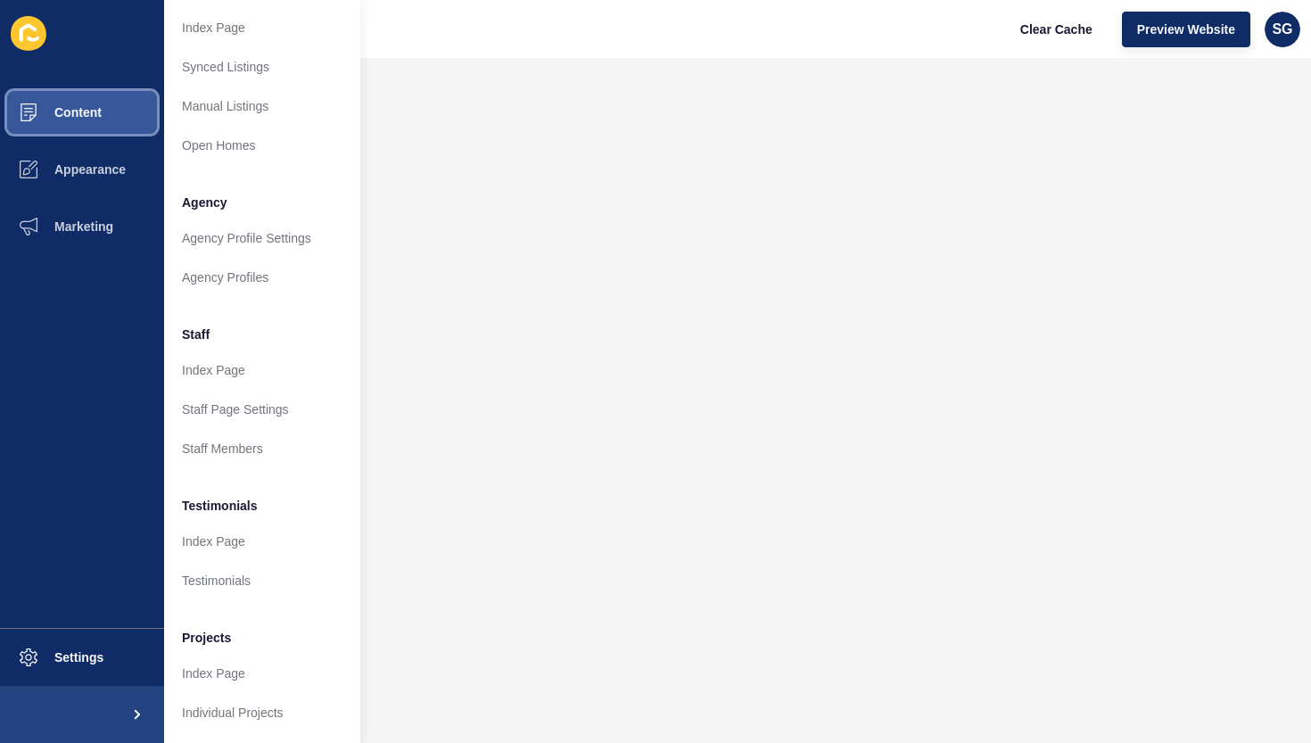
scroll to position [302, 0]
click at [220, 445] on link "Staff Members" at bounding box center [262, 448] width 196 height 39
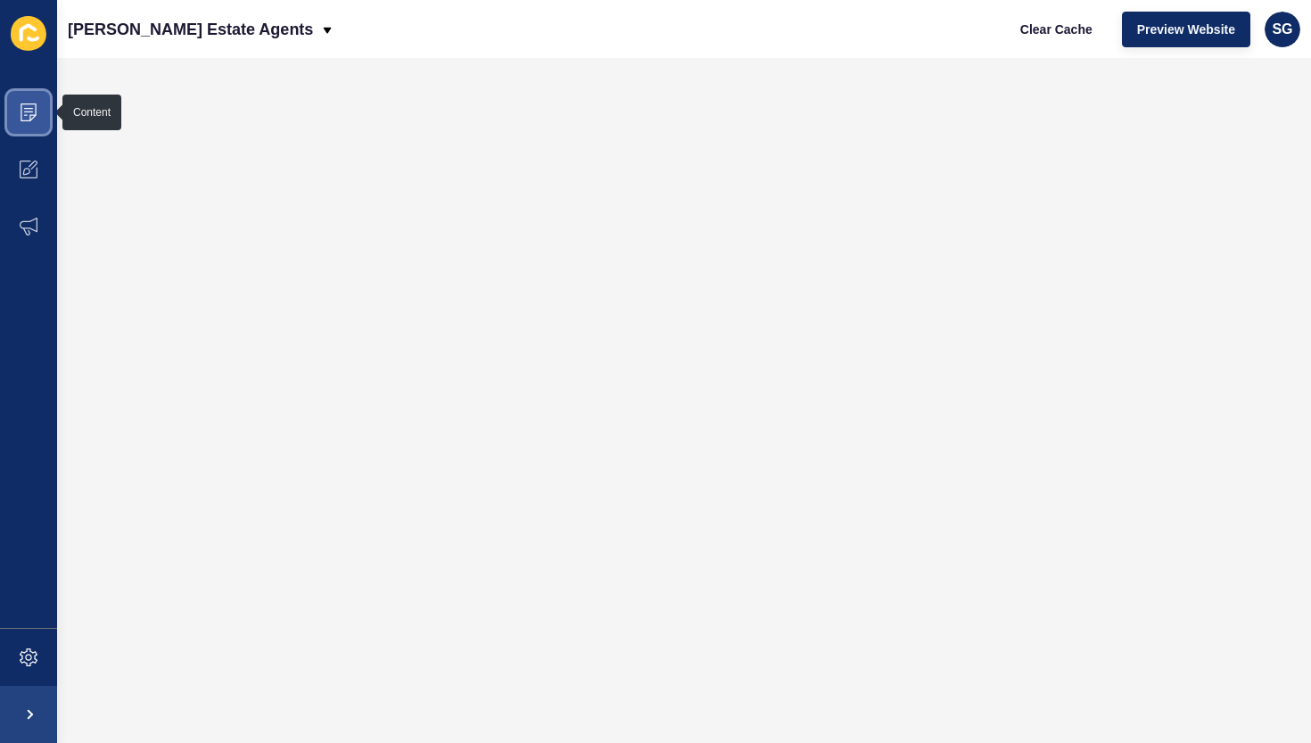
click at [28, 110] on icon at bounding box center [29, 112] width 18 height 18
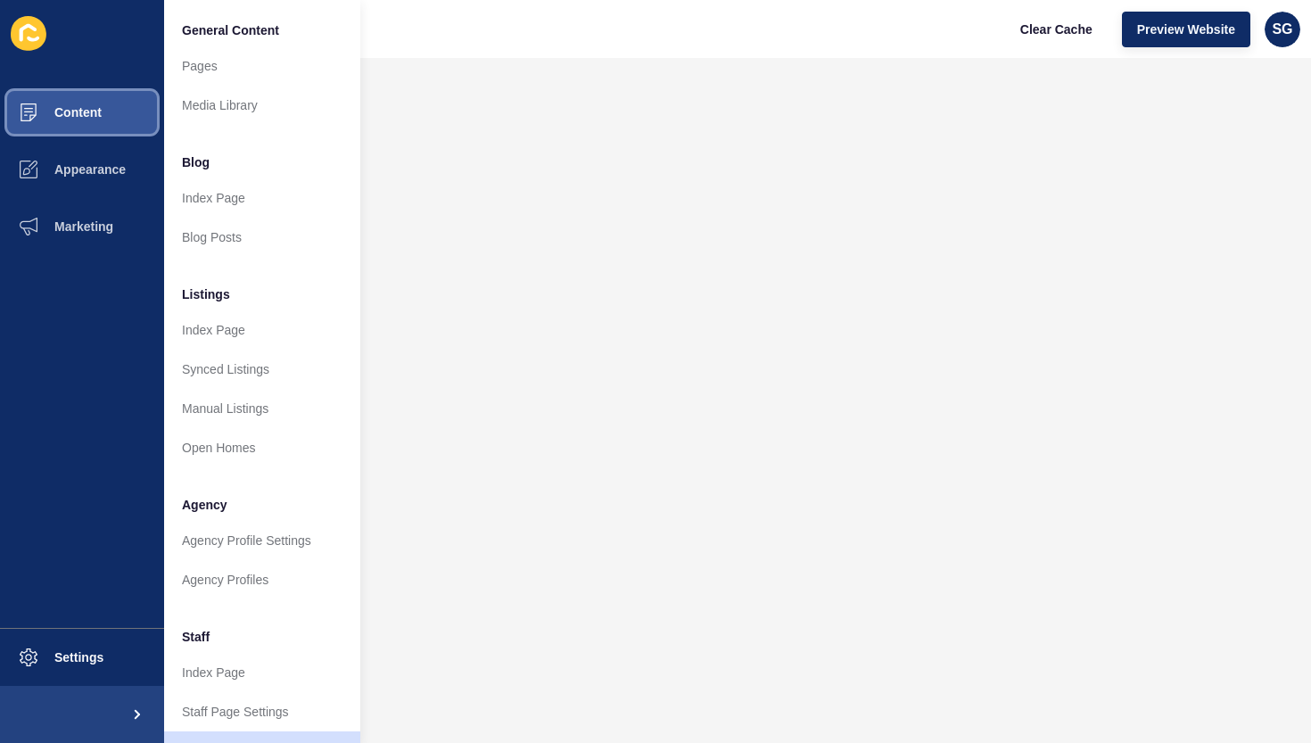
click at [91, 115] on span "Content" at bounding box center [49, 112] width 104 height 14
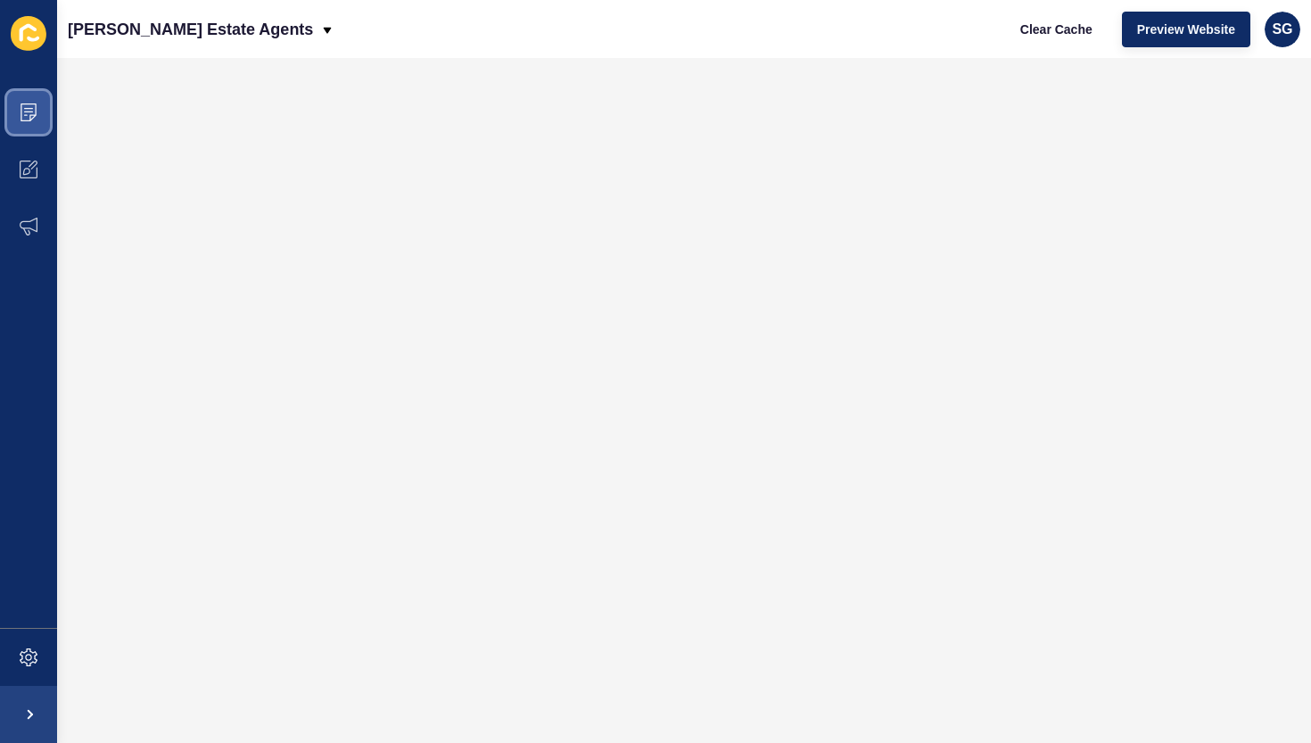
click at [37, 108] on span at bounding box center [28, 112] width 57 height 57
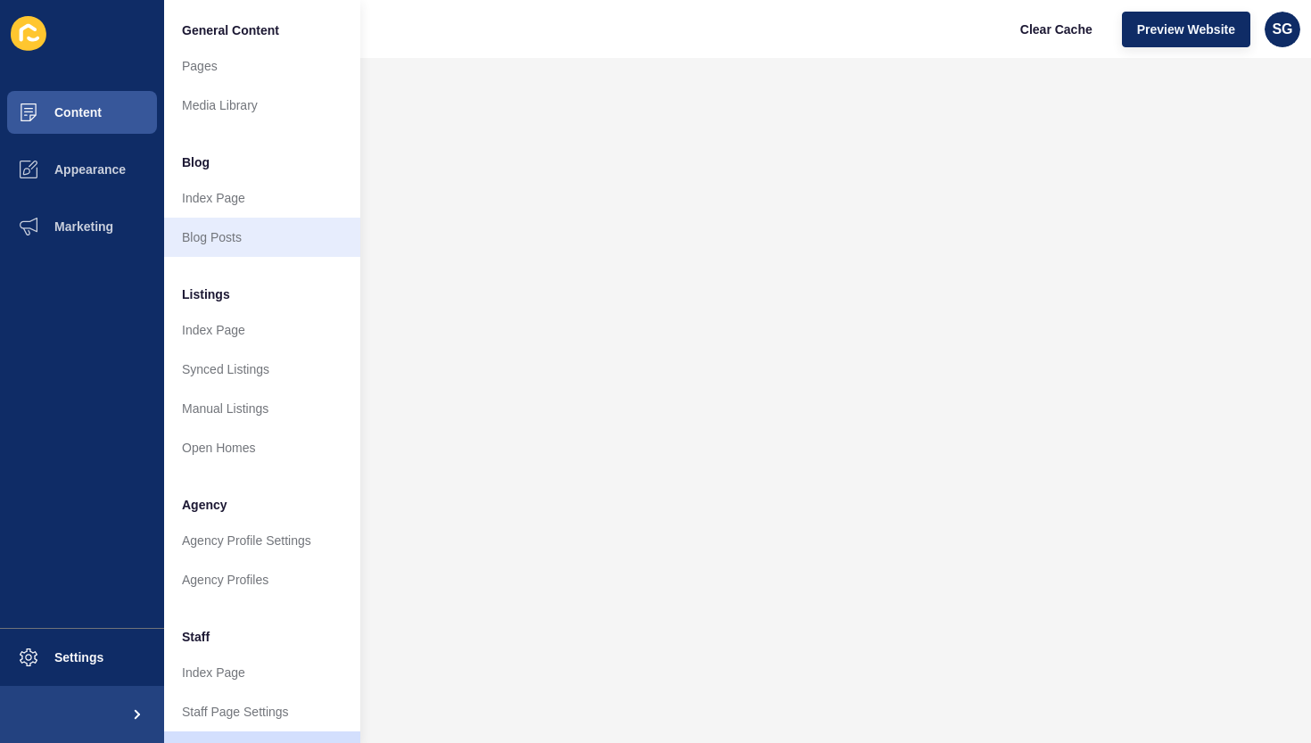
click at [199, 232] on link "Blog Posts" at bounding box center [262, 237] width 196 height 39
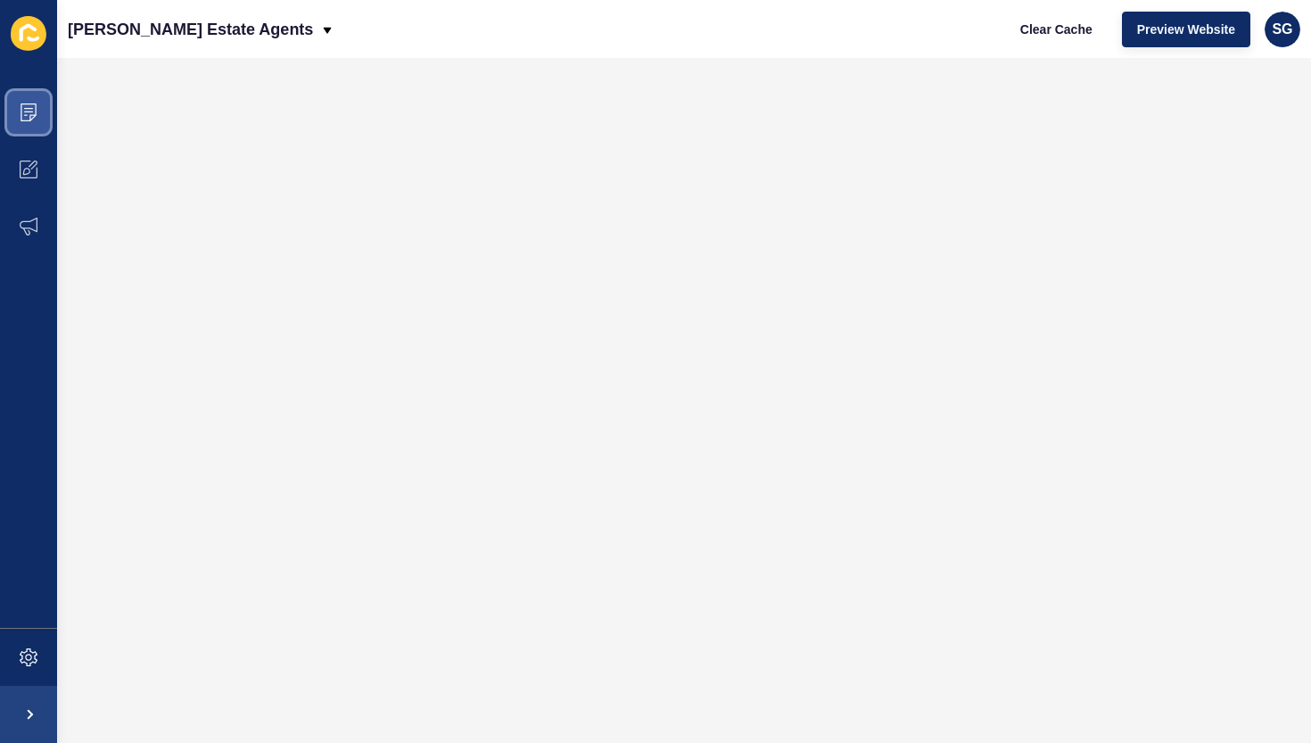
click at [32, 118] on icon at bounding box center [29, 112] width 18 height 18
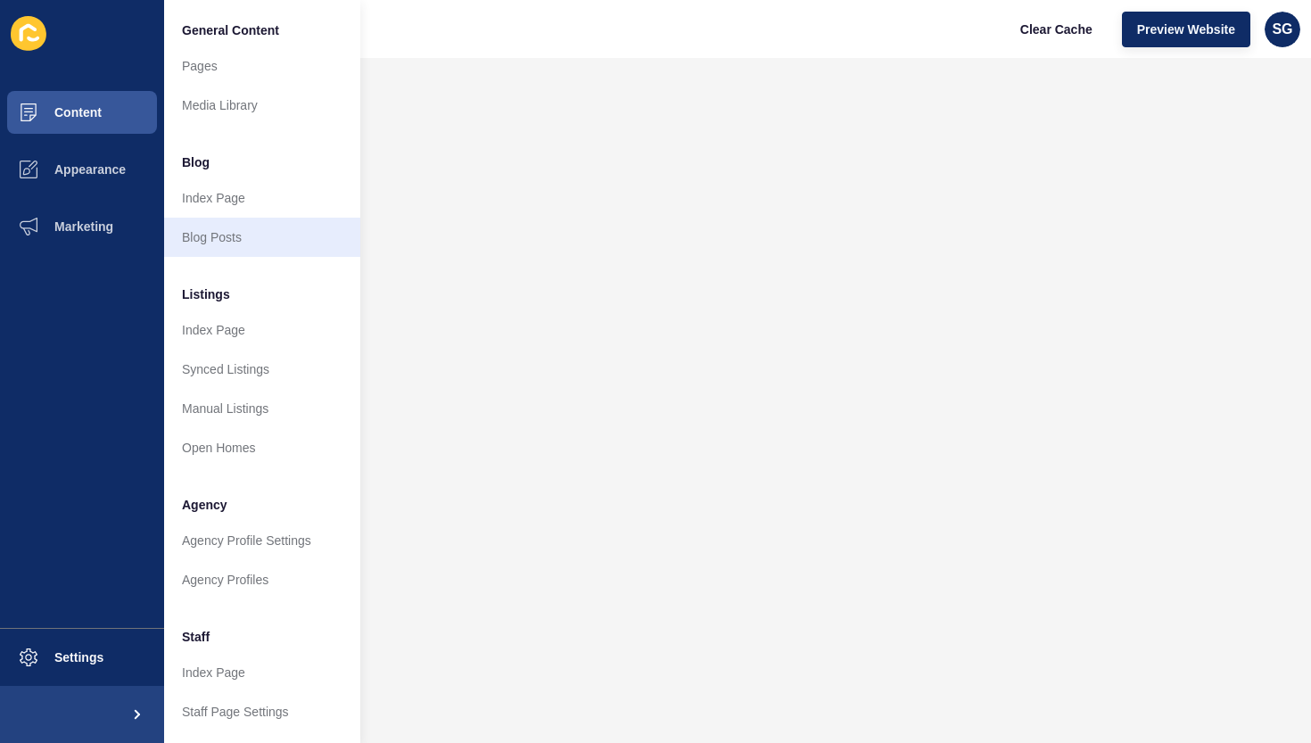
click at [206, 234] on link "Blog Posts" at bounding box center [262, 237] width 196 height 39
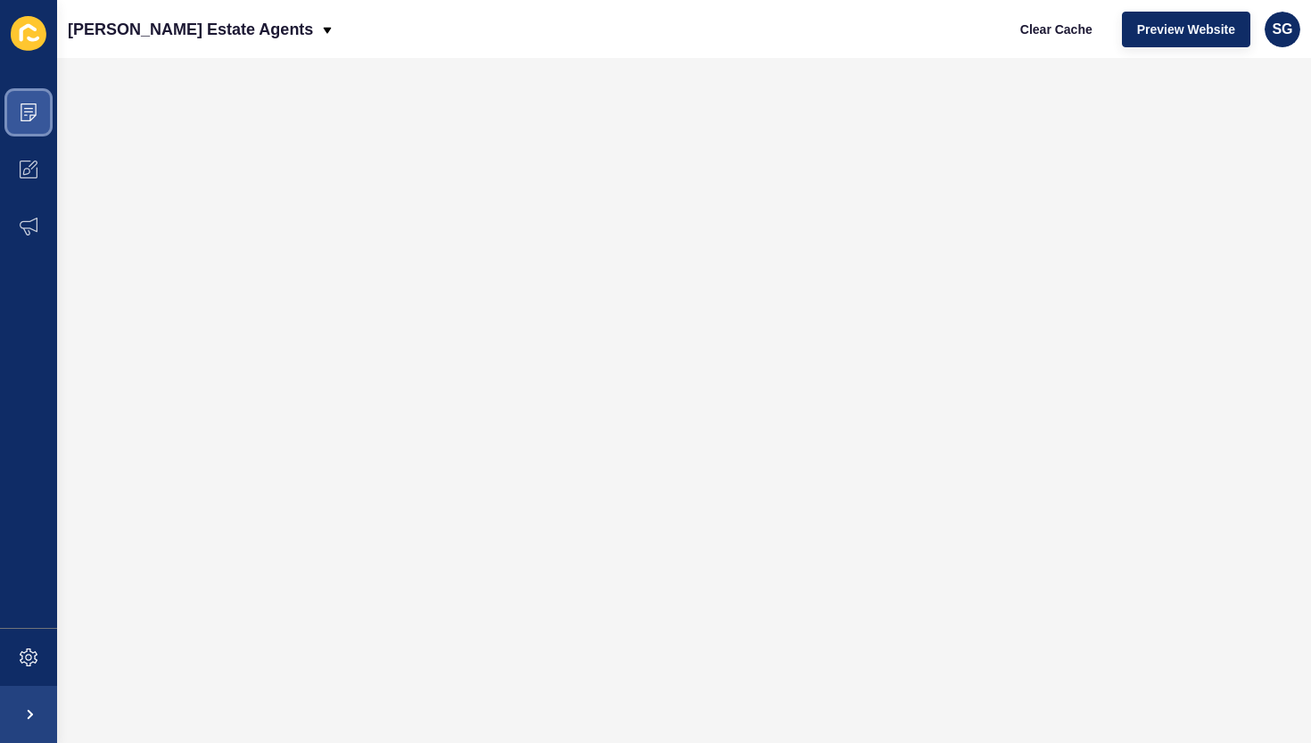
click at [30, 103] on span at bounding box center [28, 112] width 57 height 57
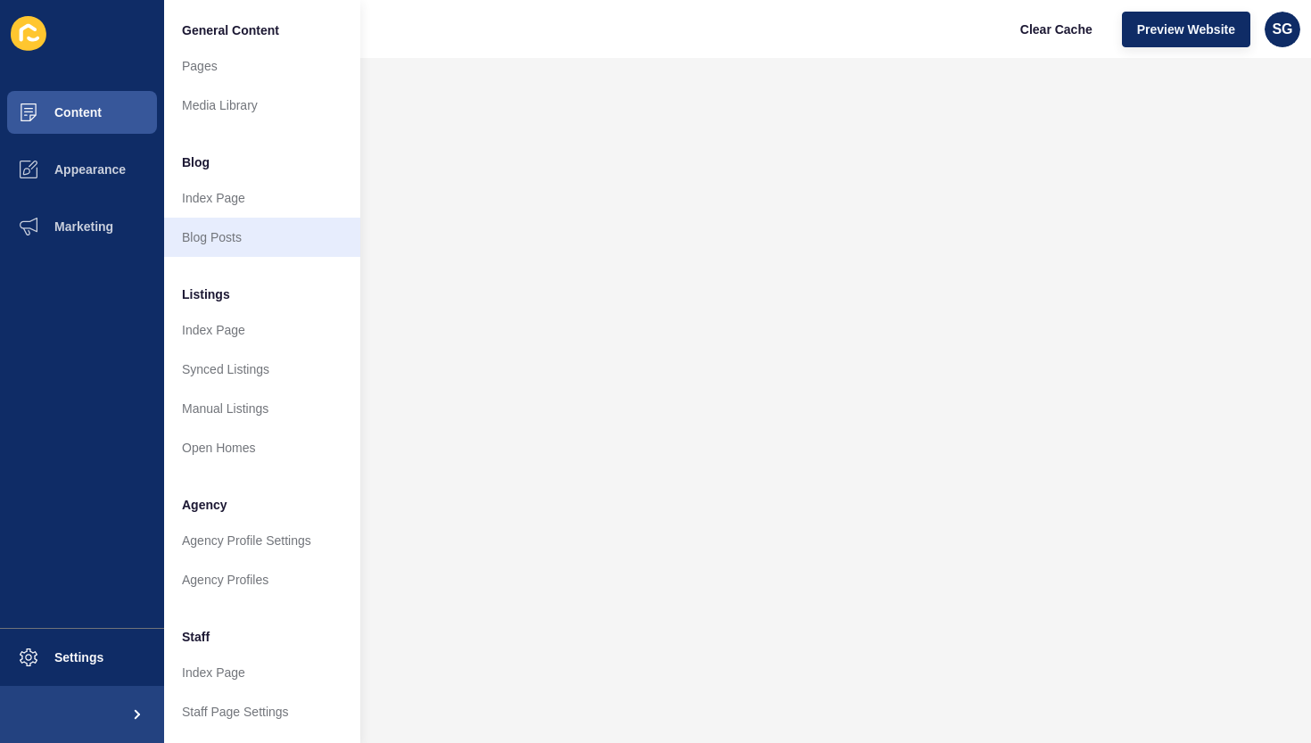
click at [206, 233] on link "Blog Posts" at bounding box center [262, 237] width 196 height 39
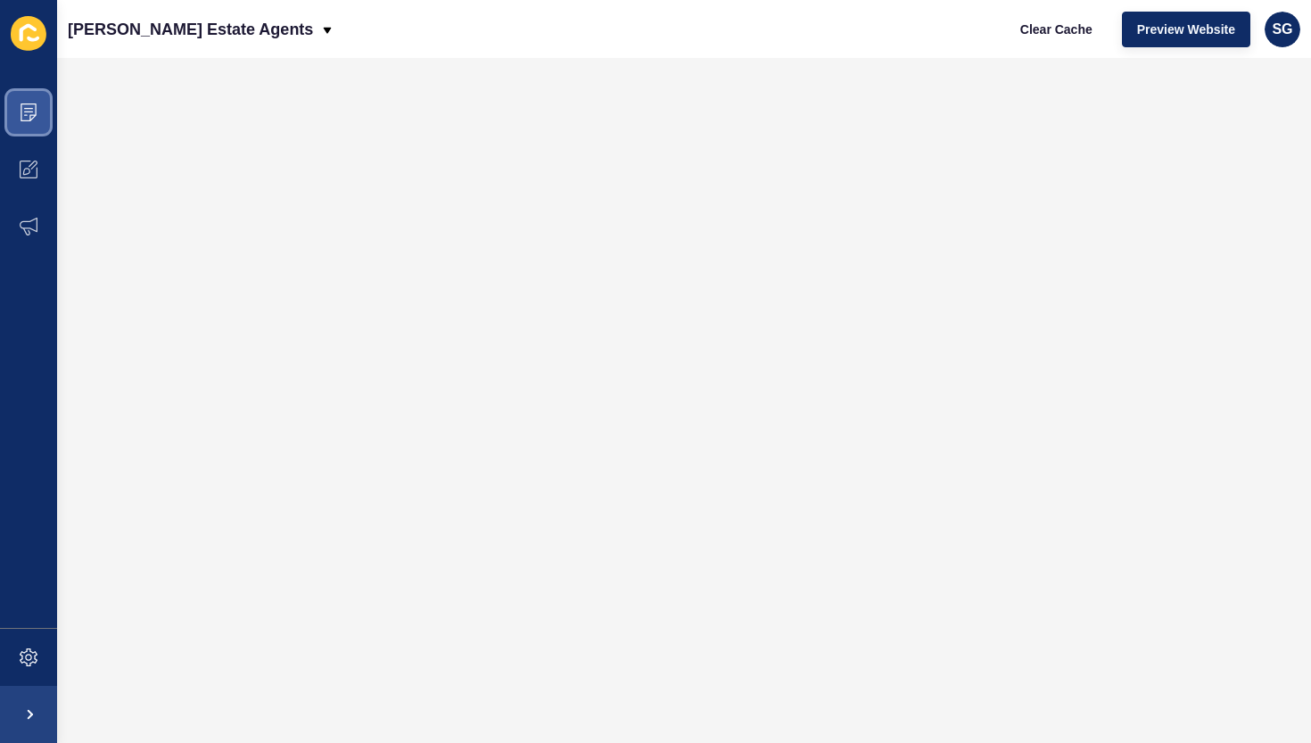
click at [31, 119] on icon at bounding box center [29, 112] width 16 height 18
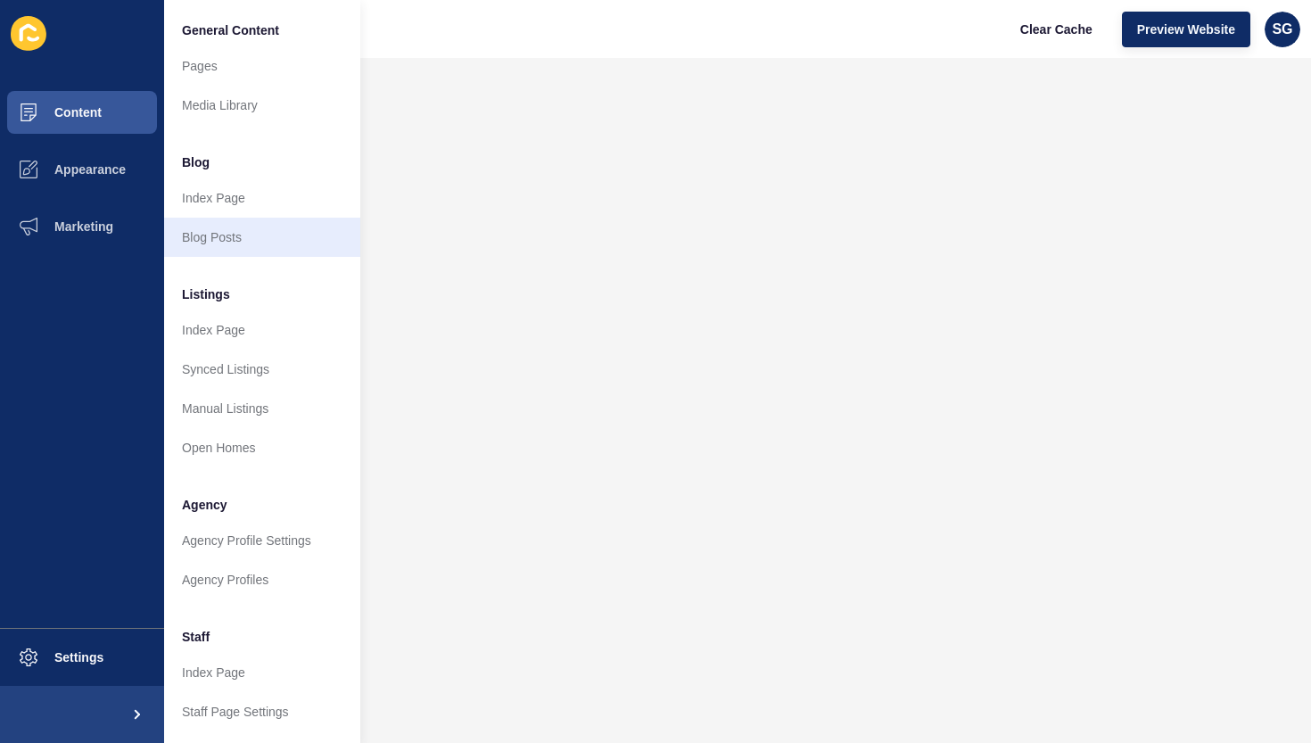
click at [191, 234] on link "Blog Posts" at bounding box center [262, 237] width 196 height 39
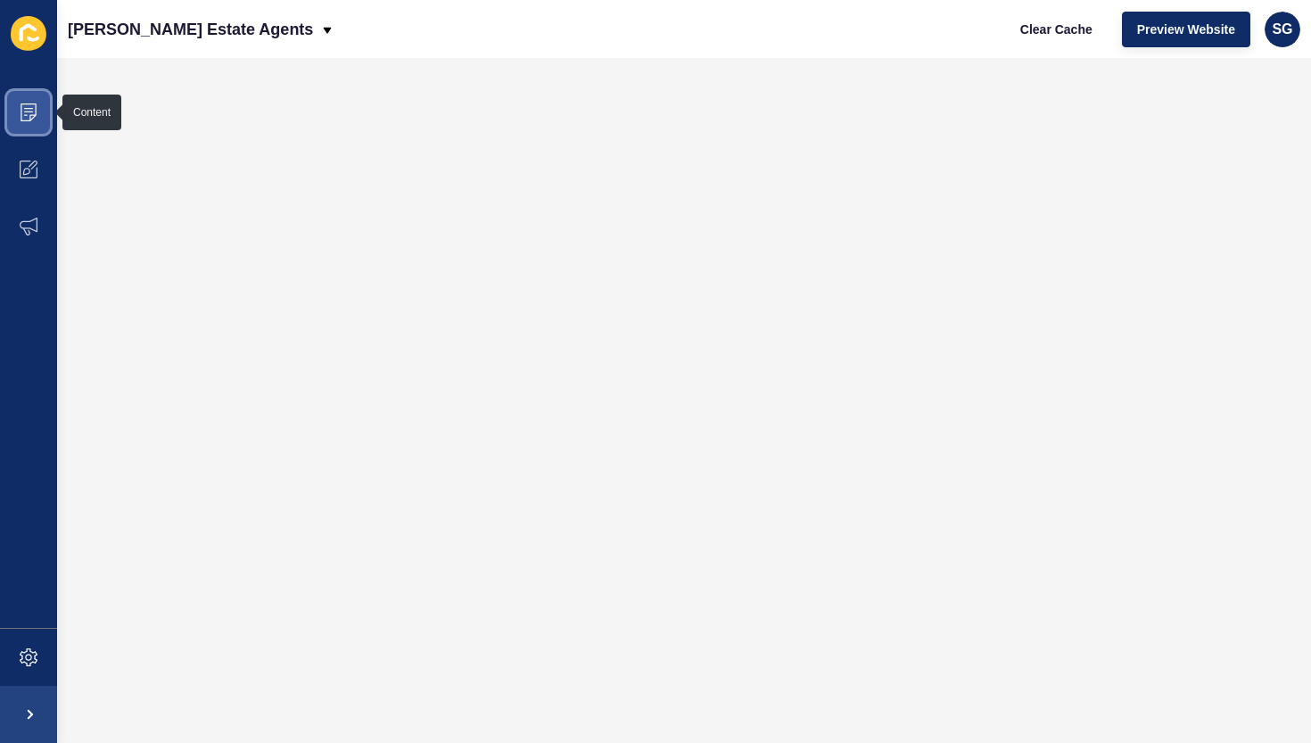
click at [29, 110] on icon at bounding box center [29, 112] width 18 height 18
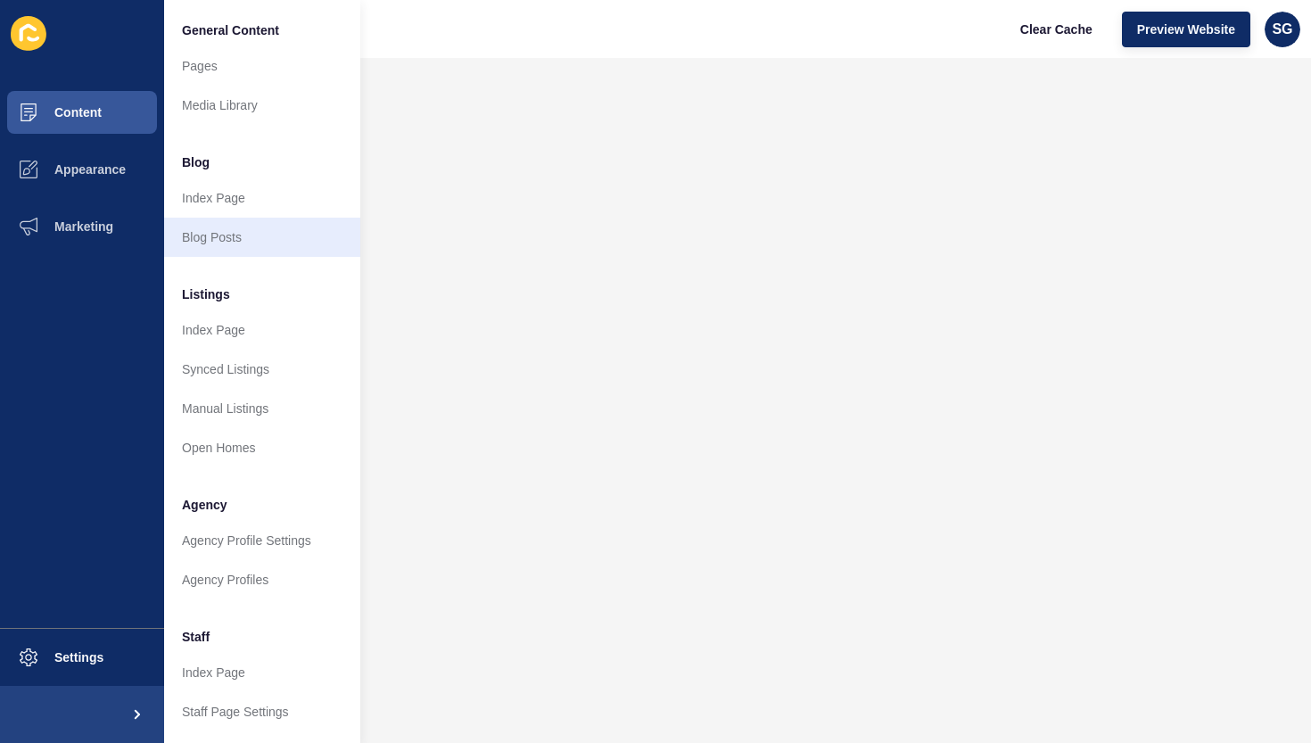
click at [225, 232] on link "Blog Posts" at bounding box center [262, 237] width 196 height 39
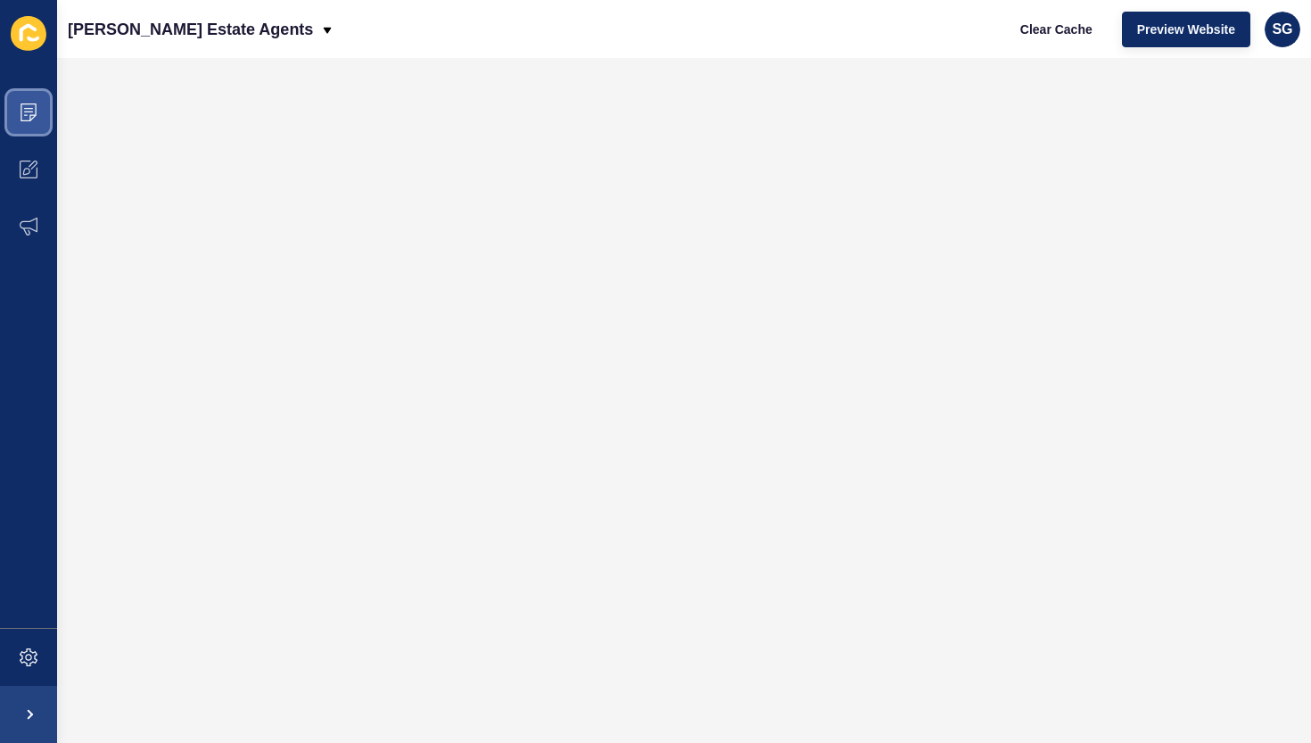
click at [36, 112] on icon at bounding box center [29, 112] width 16 height 18
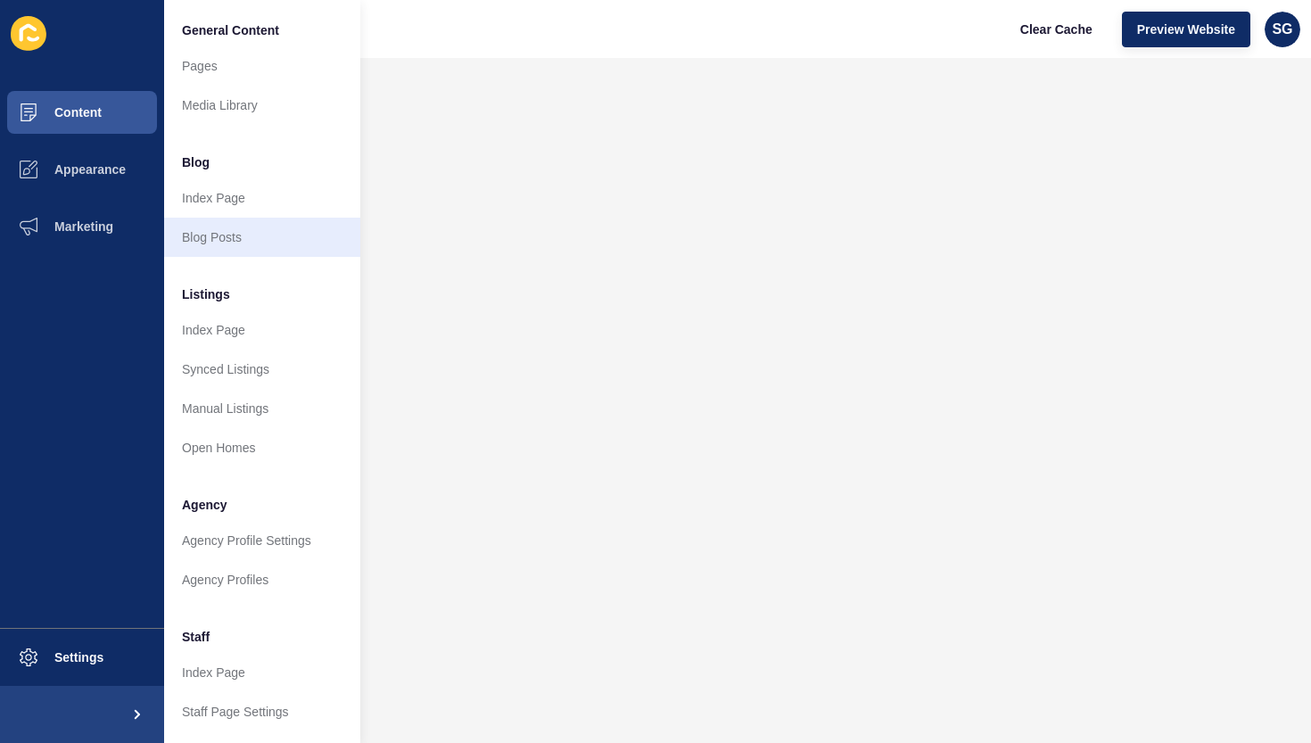
click at [250, 240] on link "Blog Posts" at bounding box center [262, 237] width 196 height 39
